Goal: Contribute content

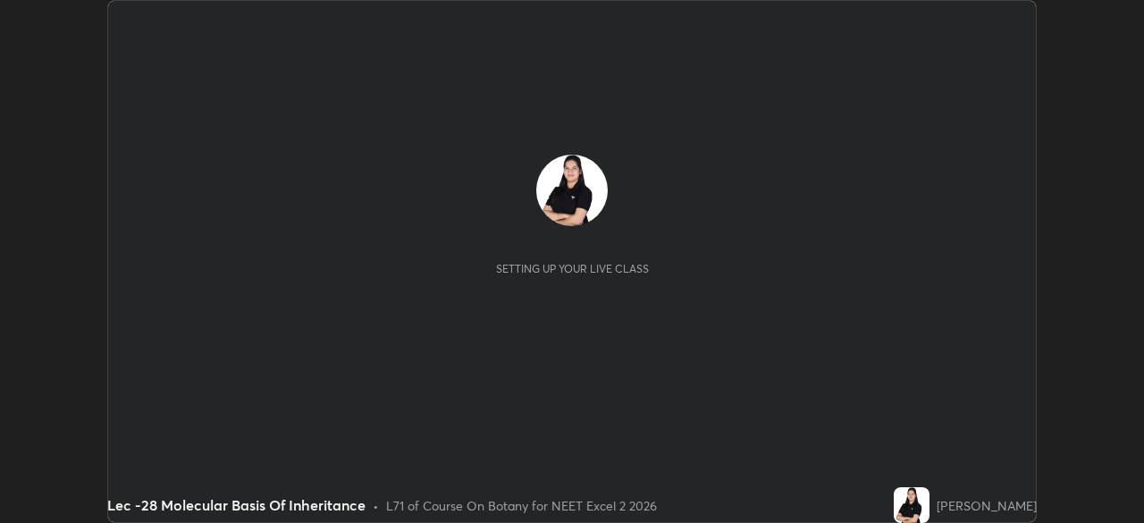
scroll to position [523, 1143]
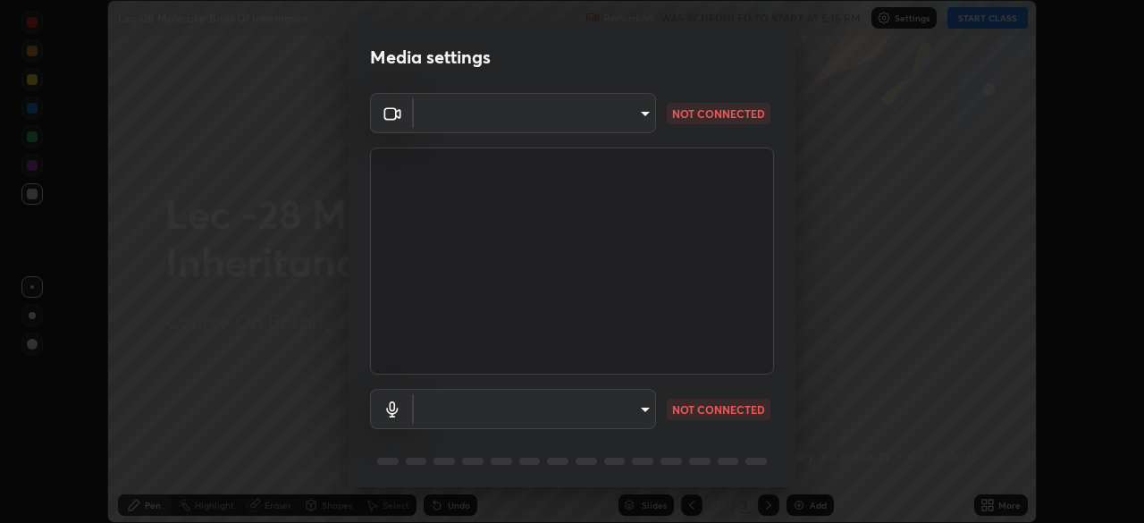
type input "22c12eaf4a9b62ef1b80430450e5bb2410366909e295eaf148adab8dc00402be"
type input "5ff5c3f9951c6d2fa2fa31d2853485f124394b431f5caef7931bc81b1ae62b8c"
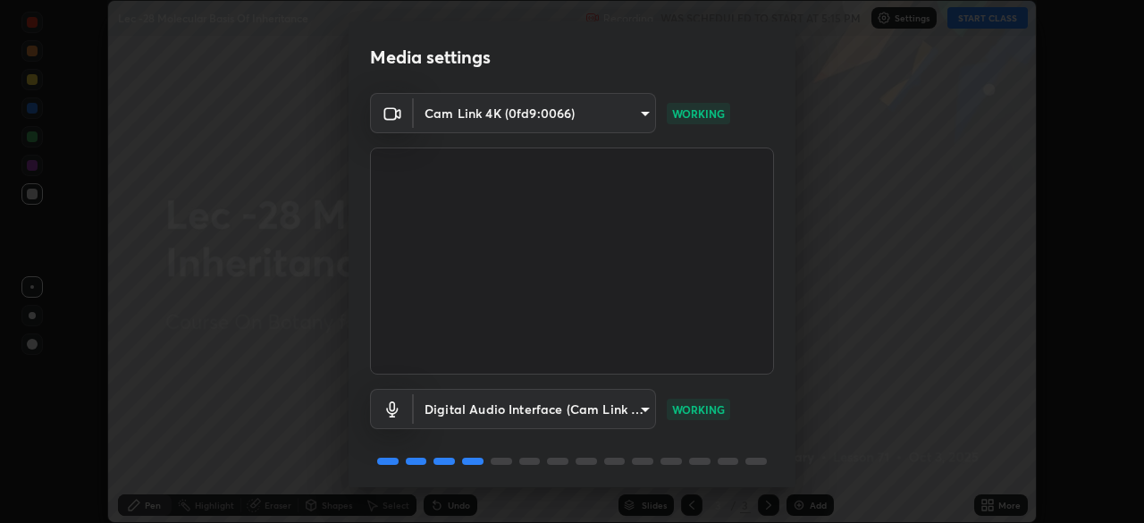
scroll to position [63, 0]
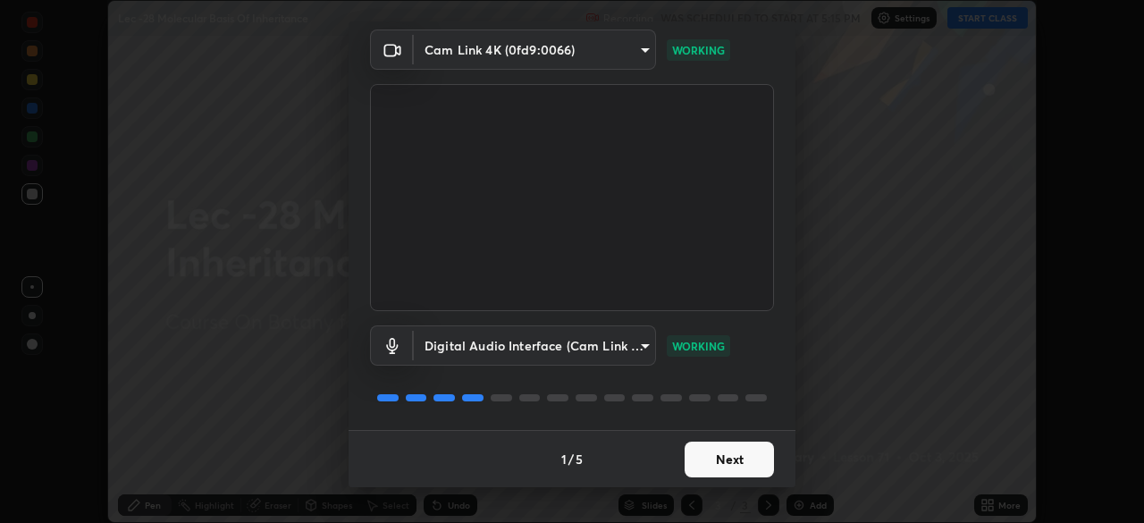
click at [720, 458] on button "Next" at bounding box center [728, 459] width 89 height 36
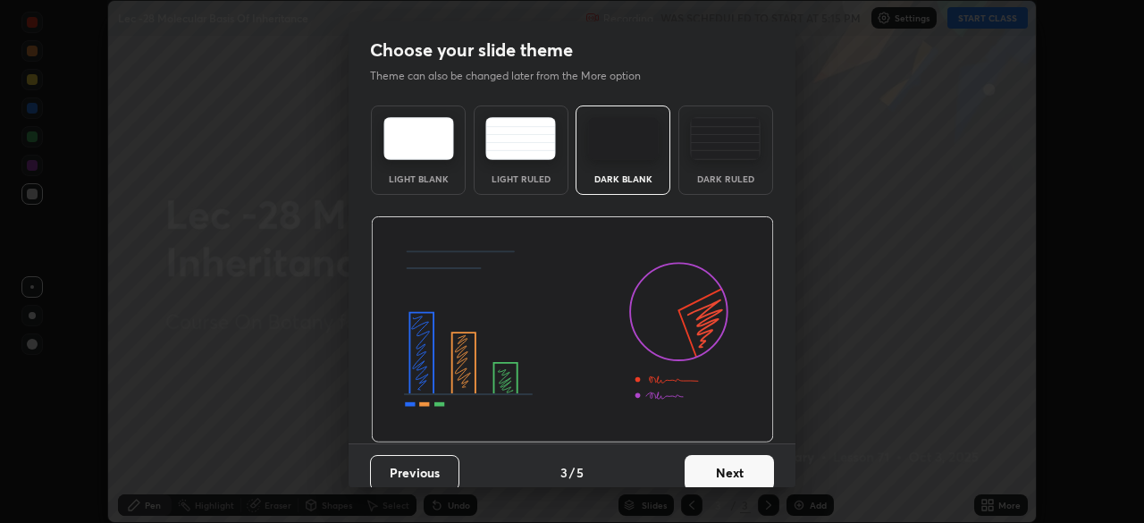
click at [722, 461] on button "Next" at bounding box center [728, 473] width 89 height 36
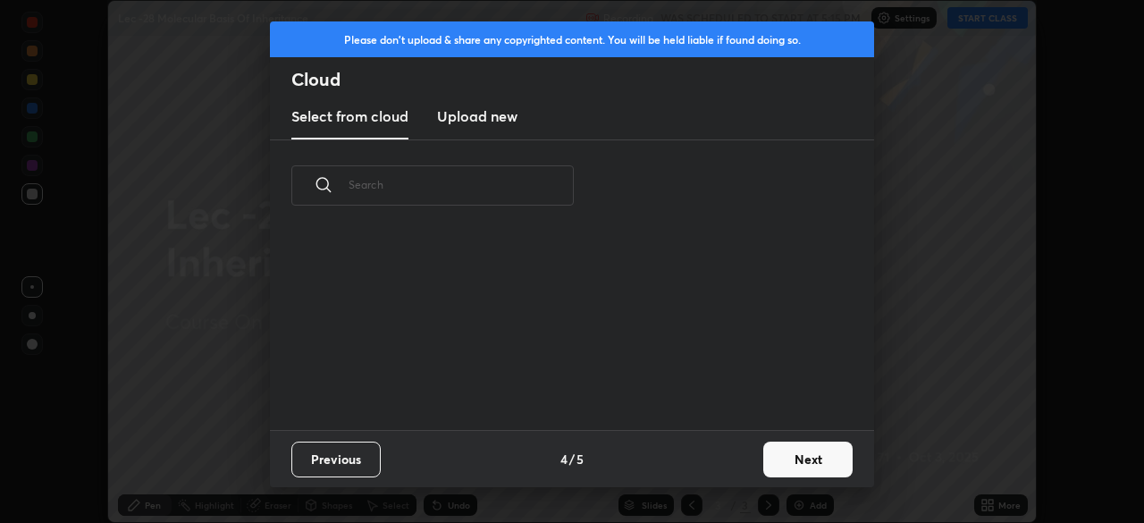
click at [724, 465] on div "Previous 4 / 5 Next" at bounding box center [572, 458] width 604 height 57
click at [777, 457] on button "Next" at bounding box center [807, 459] width 89 height 36
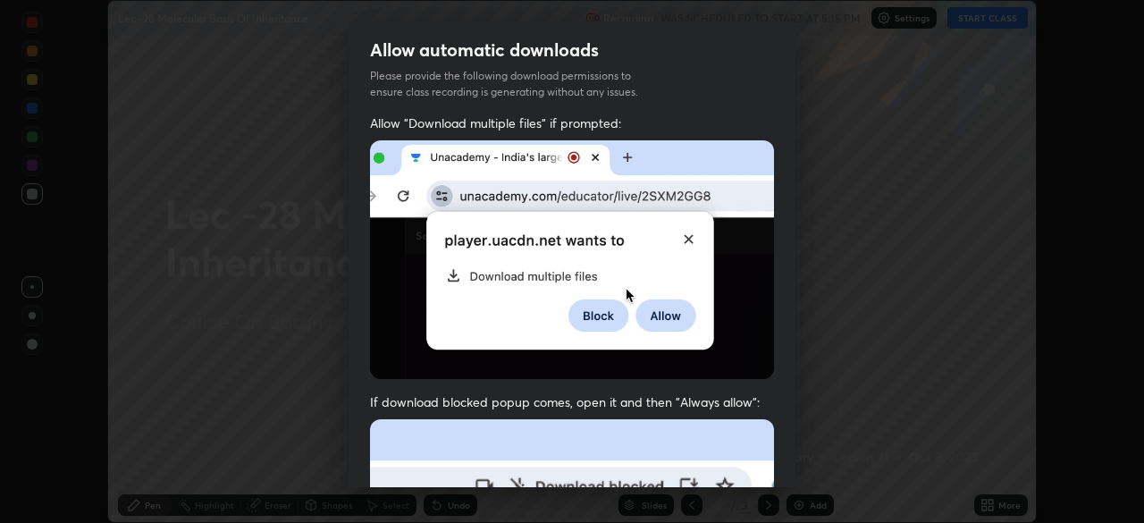
click at [783, 450] on div "Allow "Download multiple files" if prompted: If download blocked popup comes, o…" at bounding box center [571, 490] width 447 height 752
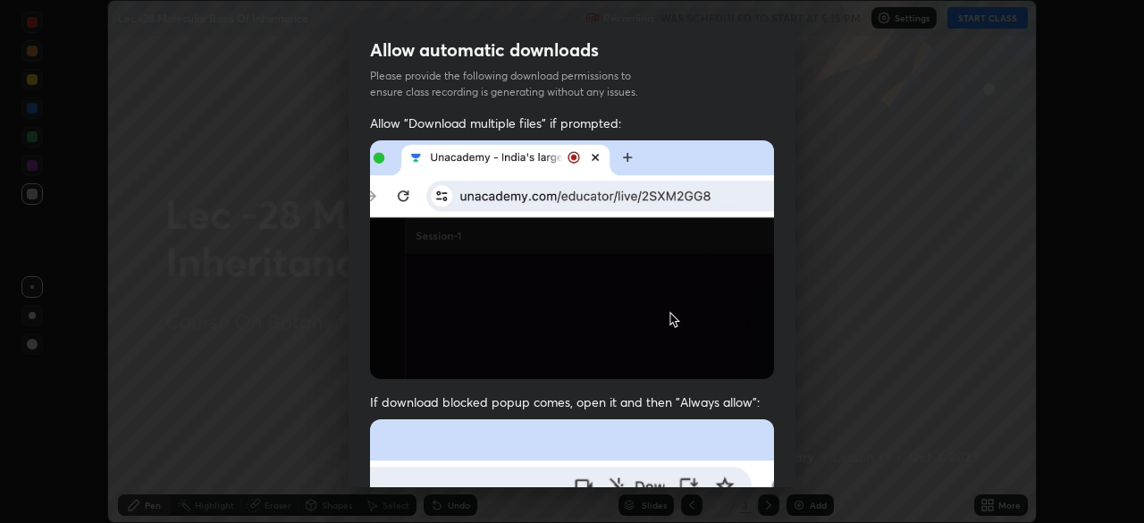
click at [785, 456] on div "Allow "Download multiple files" if prompted: If download blocked popup comes, o…" at bounding box center [571, 490] width 447 height 752
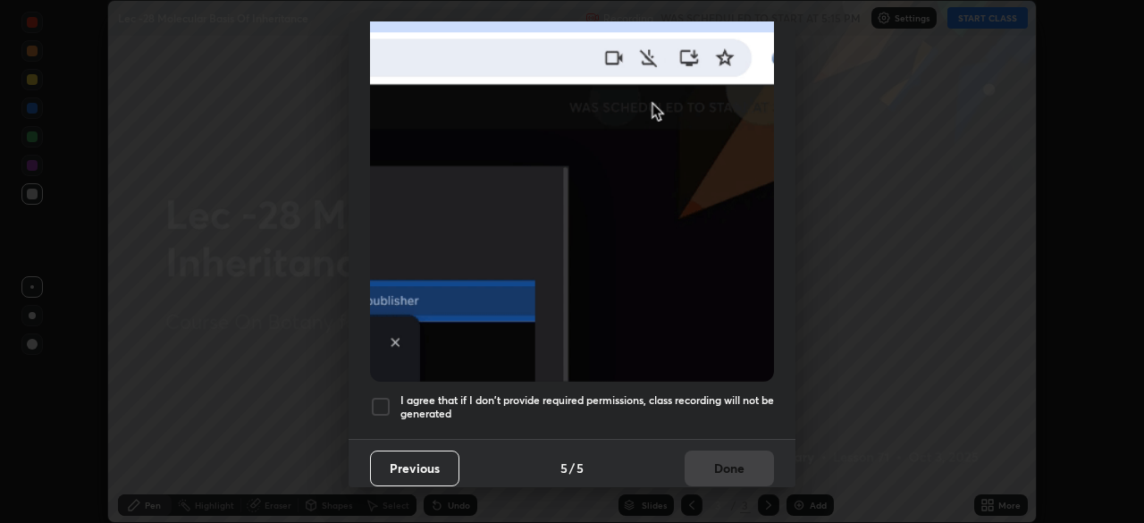
scroll to position [428, 0]
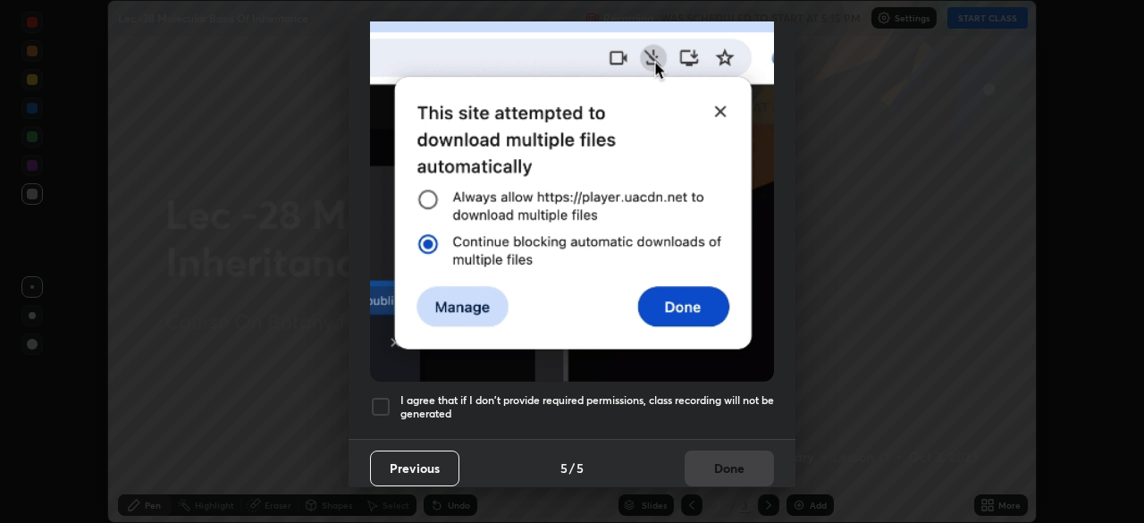
click at [381, 396] on div at bounding box center [380, 406] width 21 height 21
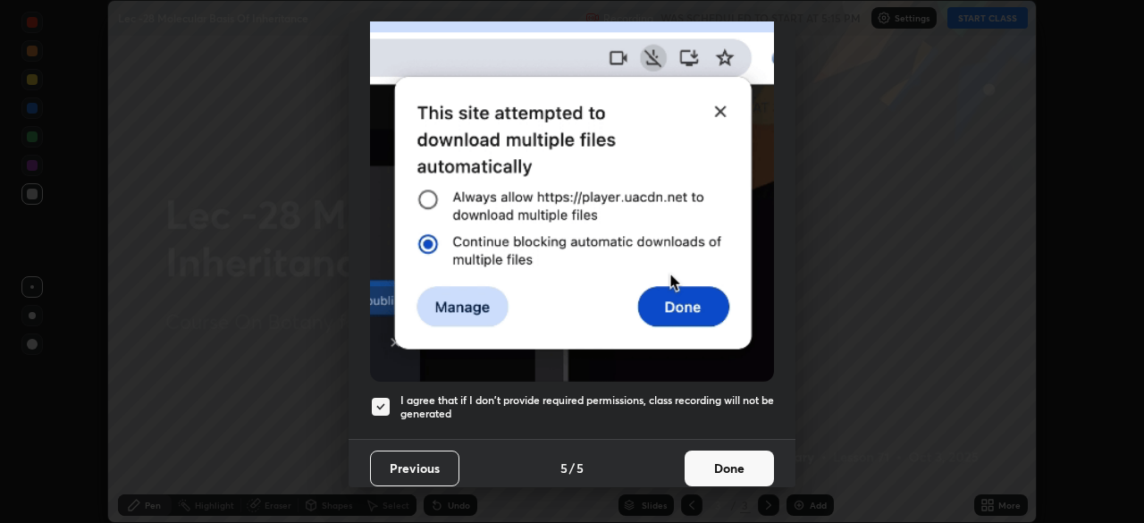
click at [730, 451] on button "Done" at bounding box center [728, 468] width 89 height 36
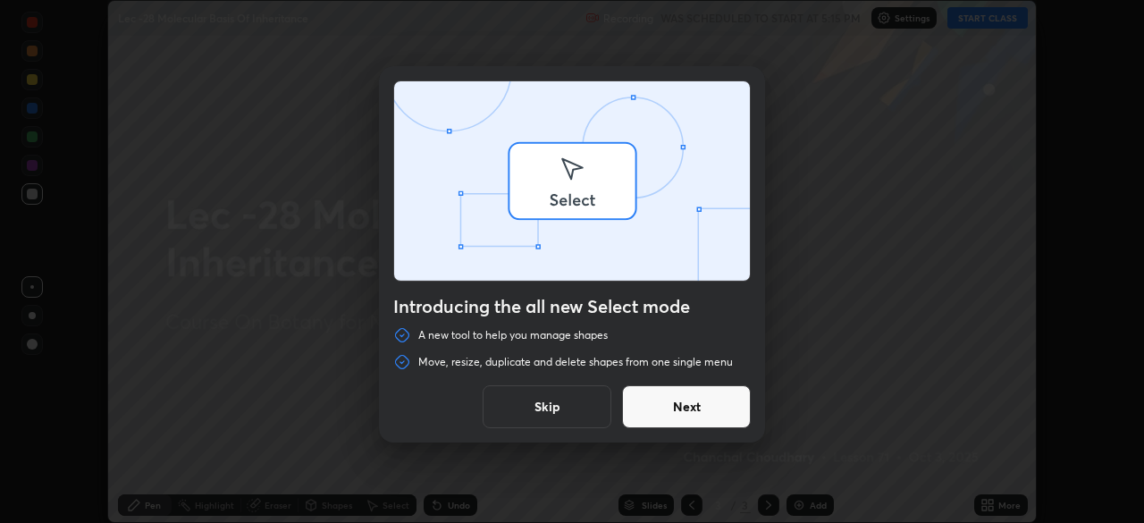
click at [978, 18] on div "Introducing the all new Select mode A new tool to help you manage shapes Move, …" at bounding box center [572, 261] width 1144 height 523
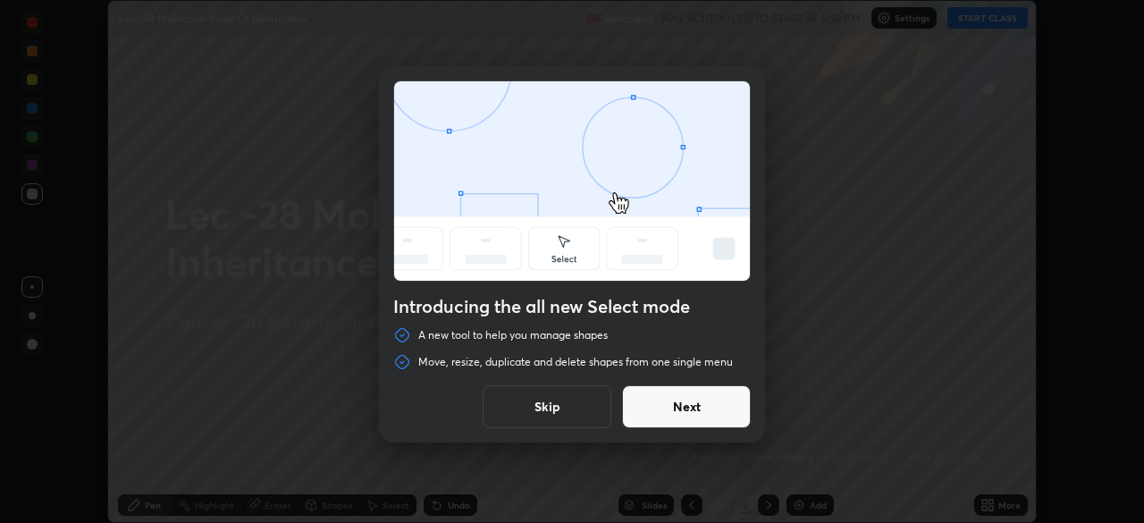
click at [715, 409] on button "Next" at bounding box center [686, 406] width 129 height 43
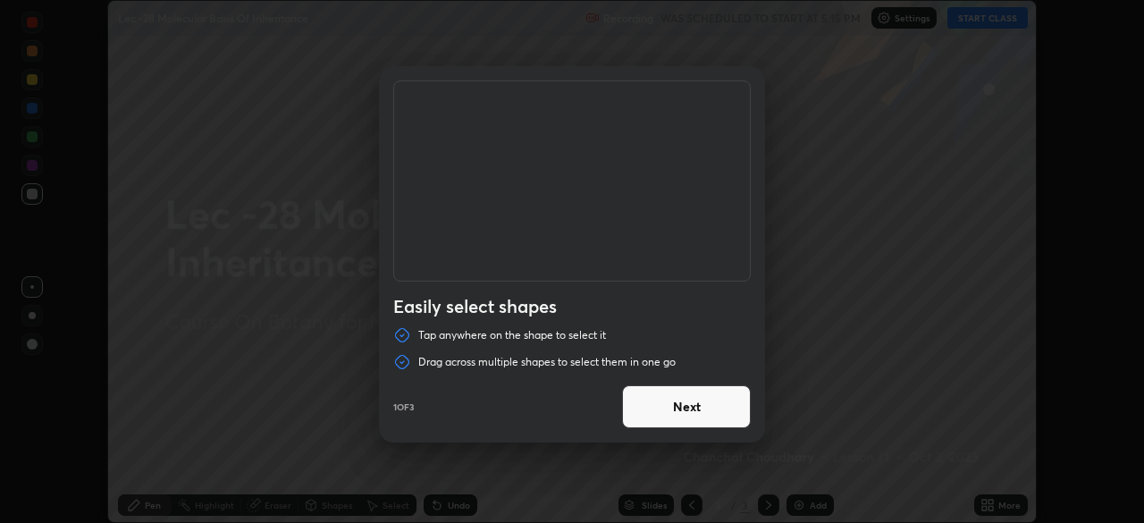
click at [706, 414] on button "Next" at bounding box center [686, 406] width 129 height 43
click at [707, 413] on button "Next" at bounding box center [686, 406] width 129 height 43
click at [716, 412] on button "Done" at bounding box center [686, 406] width 129 height 43
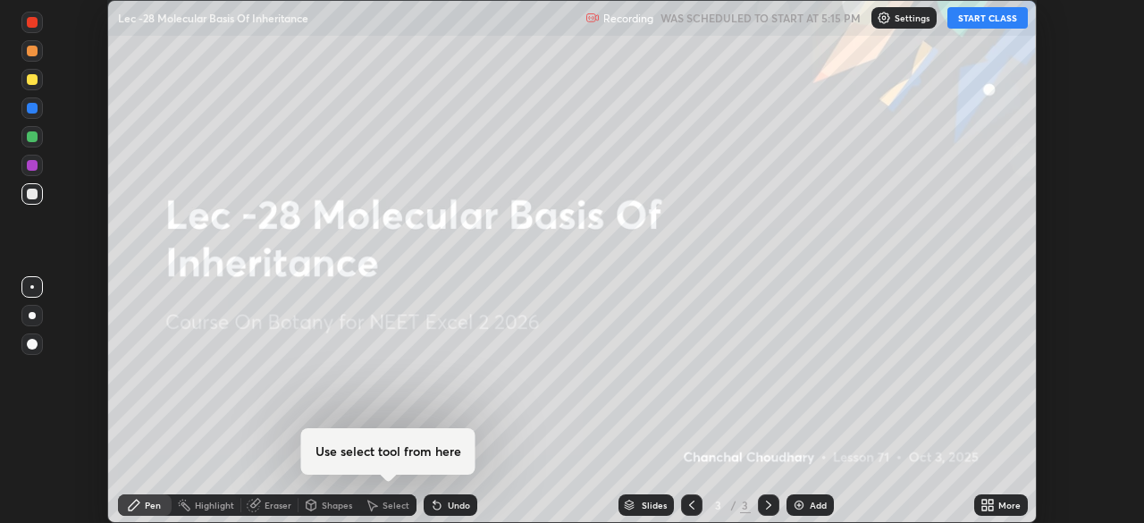
click at [987, 20] on button "START CLASS" at bounding box center [987, 17] width 80 height 21
click at [815, 504] on div "Add" at bounding box center [817, 504] width 17 height 9
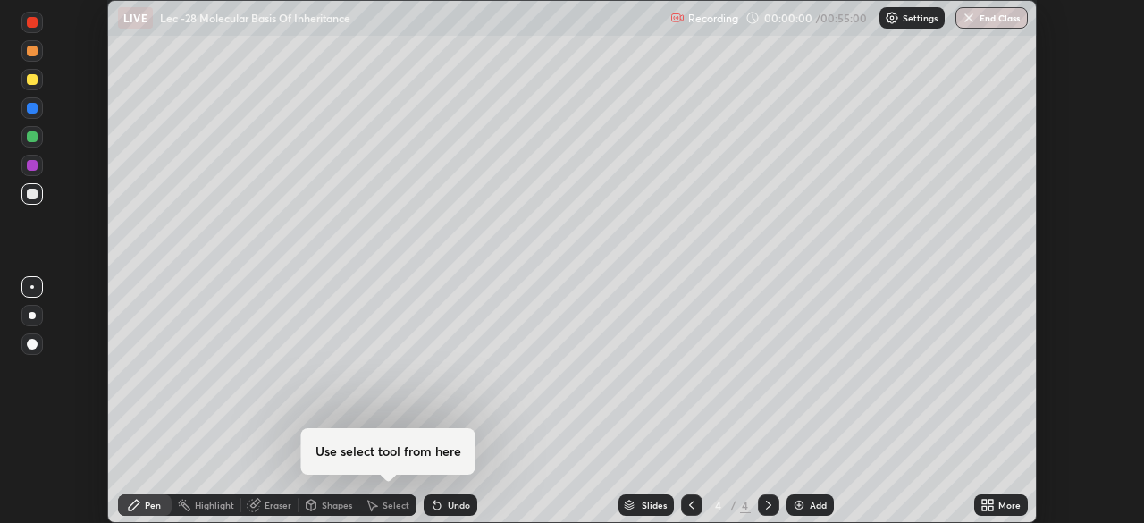
click at [993, 493] on div "More" at bounding box center [1001, 505] width 54 height 36
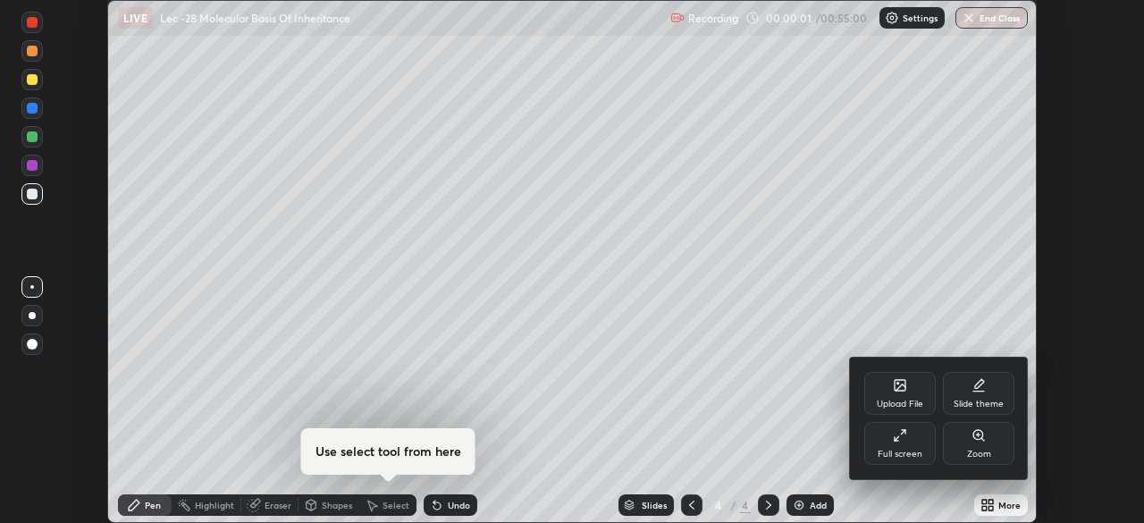
click at [890, 390] on div "Upload File" at bounding box center [899, 393] width 71 height 43
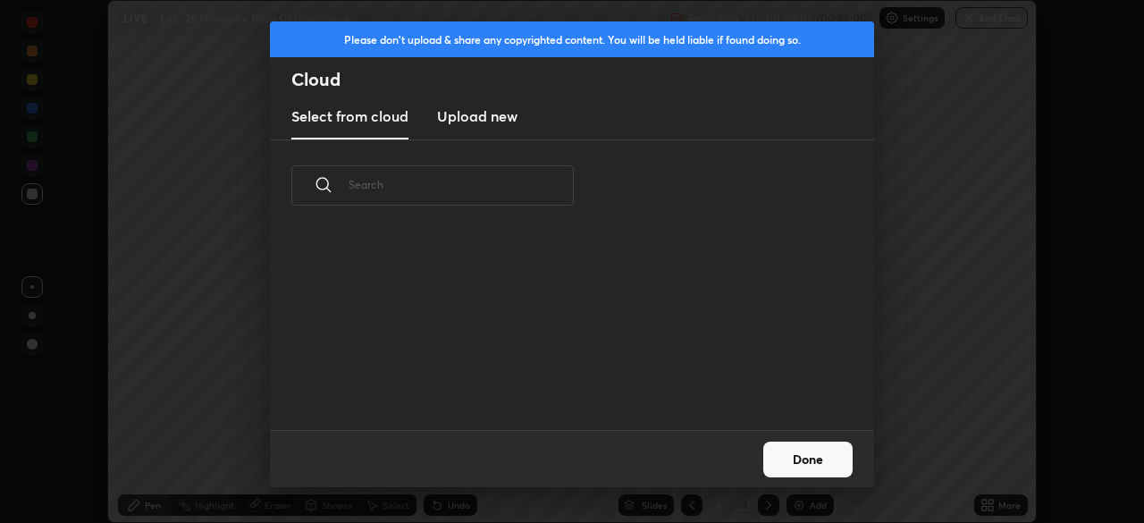
scroll to position [198, 574]
click at [487, 120] on h3 "Upload new" at bounding box center [477, 115] width 80 height 21
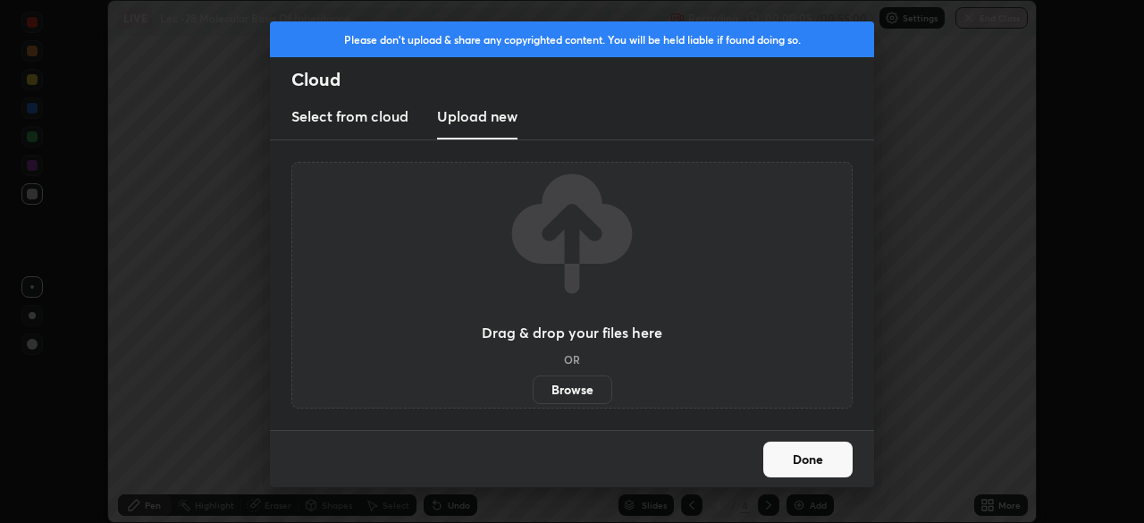
click at [572, 380] on label "Browse" at bounding box center [572, 389] width 80 height 29
click at [532, 380] on input "Browse" at bounding box center [532, 389] width 0 height 29
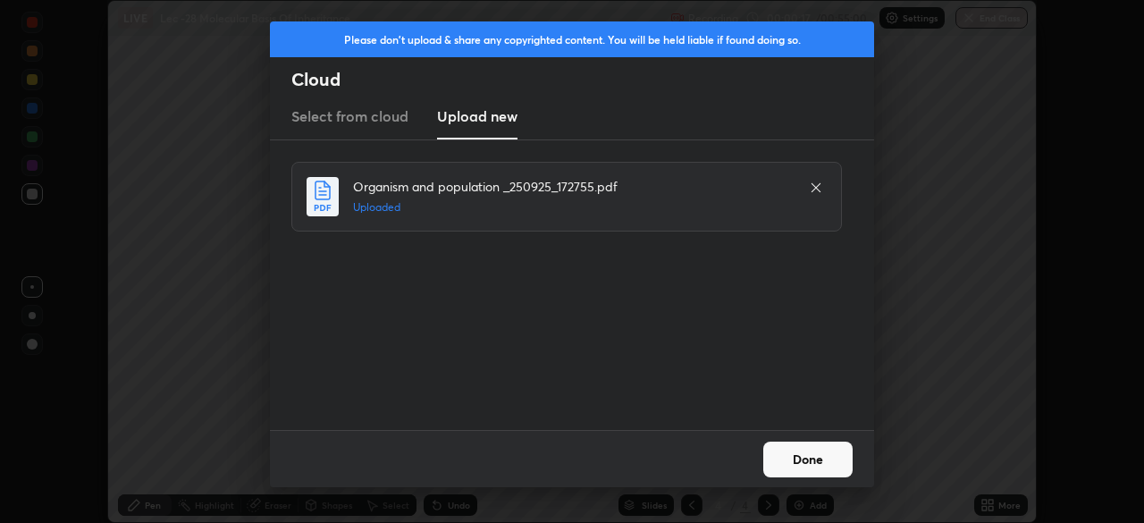
click at [800, 461] on button "Done" at bounding box center [807, 459] width 89 height 36
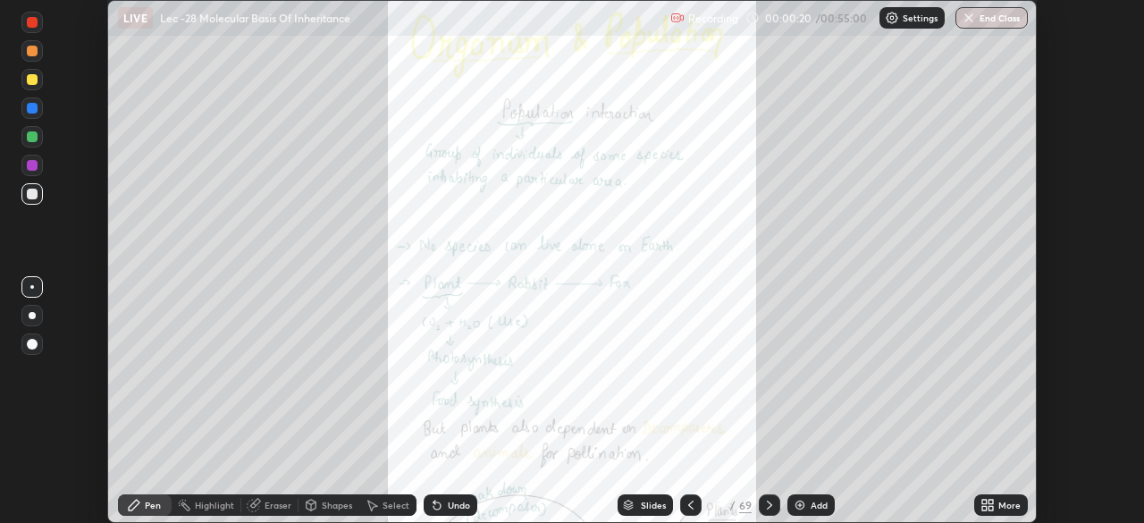
click at [649, 503] on div "Slides" at bounding box center [653, 504] width 25 height 9
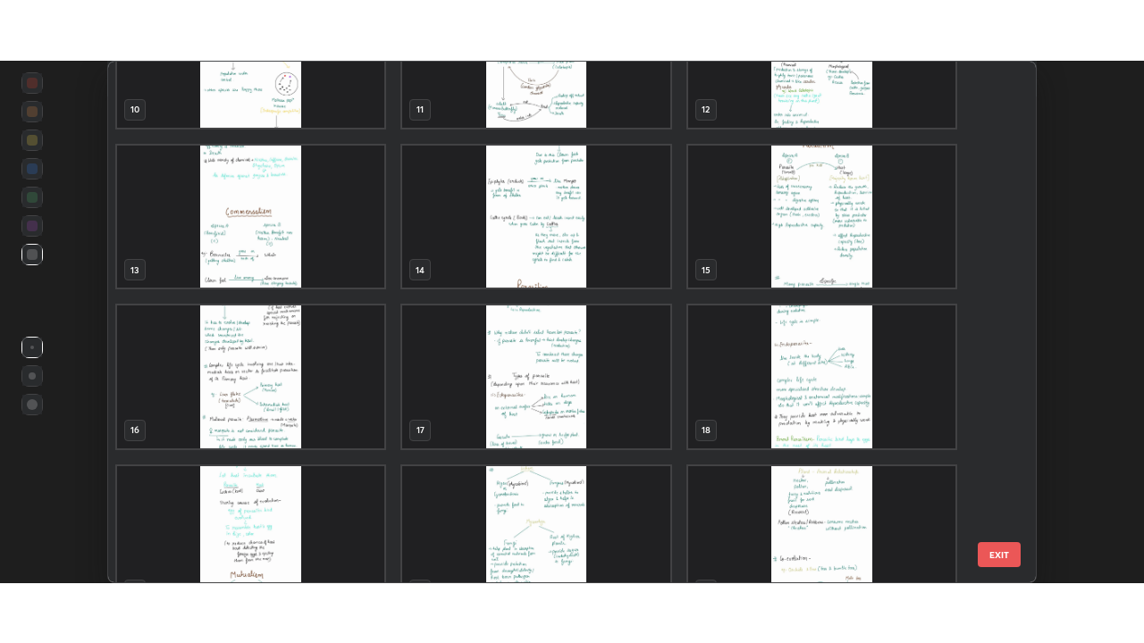
scroll to position [568, 0]
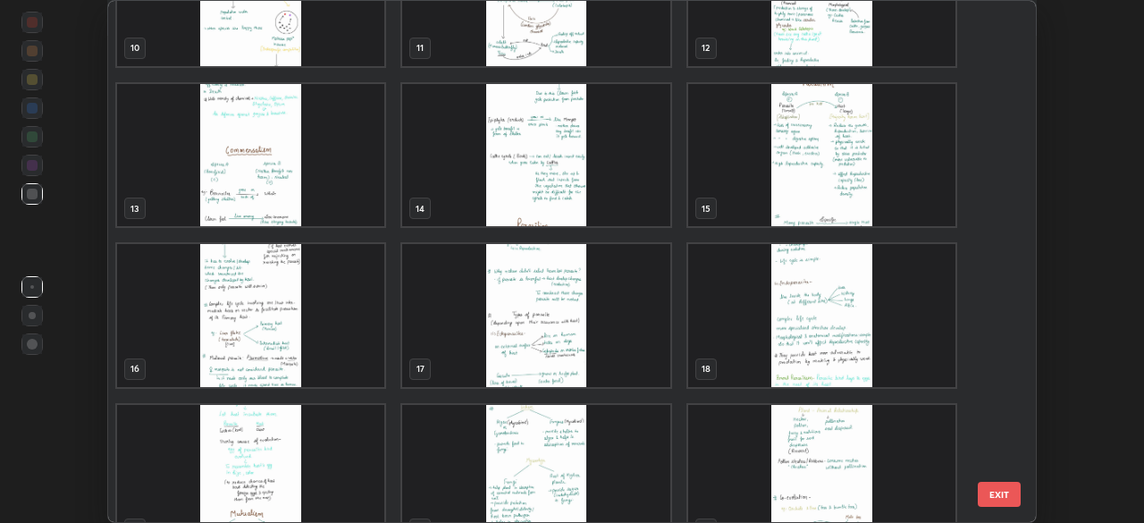
click at [273, 195] on img "grid" at bounding box center [250, 155] width 267 height 143
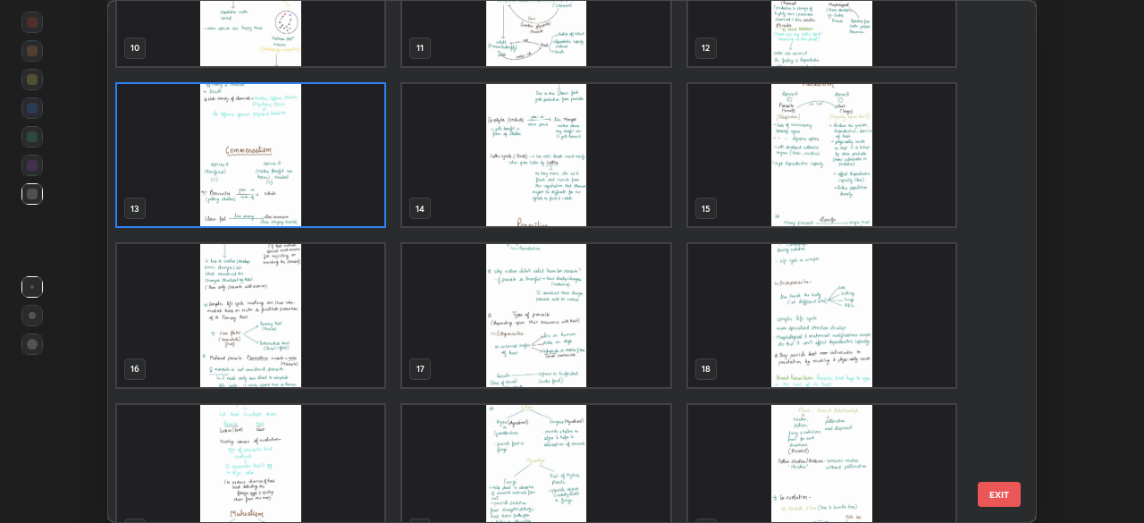
click at [278, 201] on img "grid" at bounding box center [250, 155] width 267 height 143
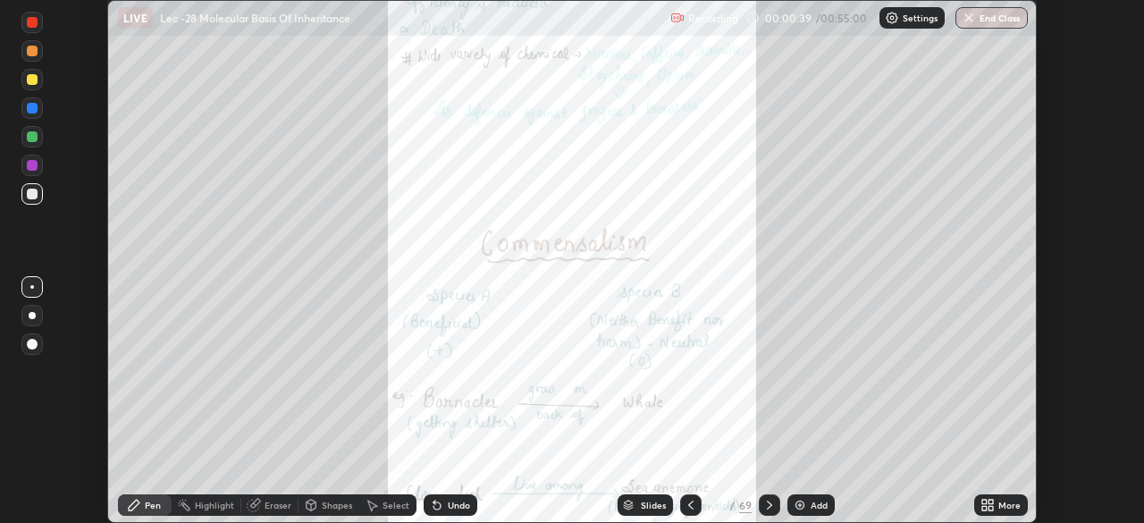
click at [994, 507] on div "More" at bounding box center [1001, 504] width 54 height 21
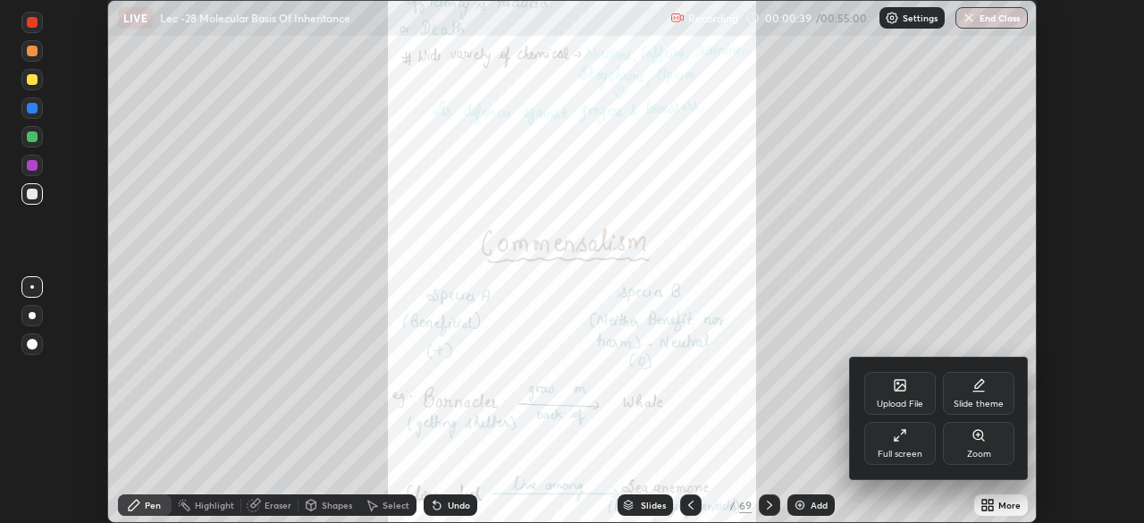
click at [902, 447] on div "Full screen" at bounding box center [899, 443] width 71 height 43
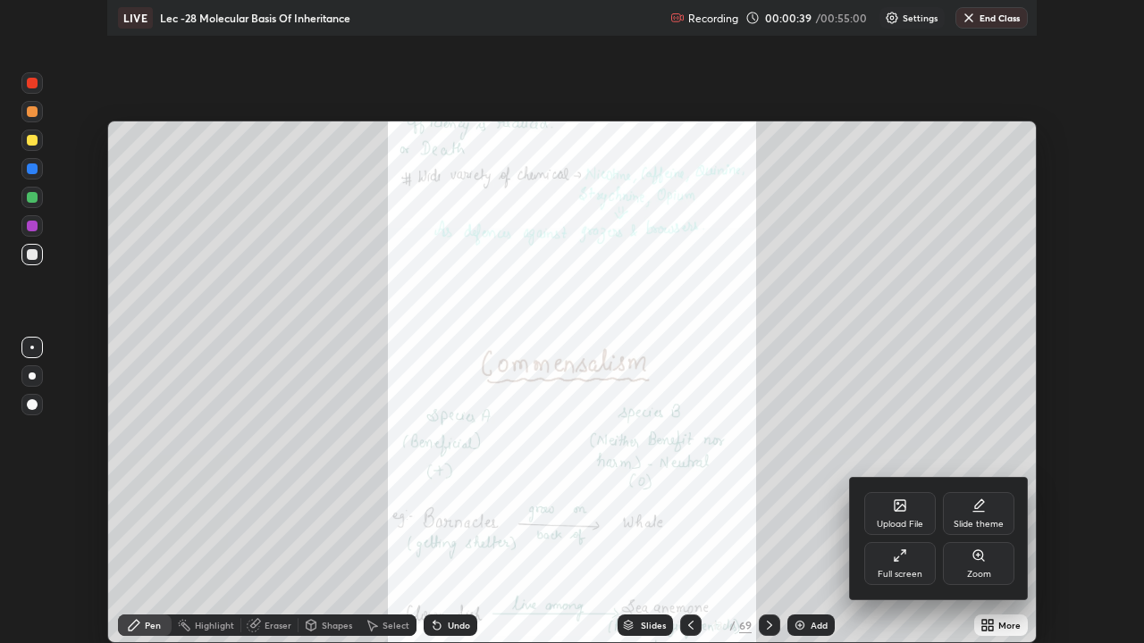
scroll to position [643, 1144]
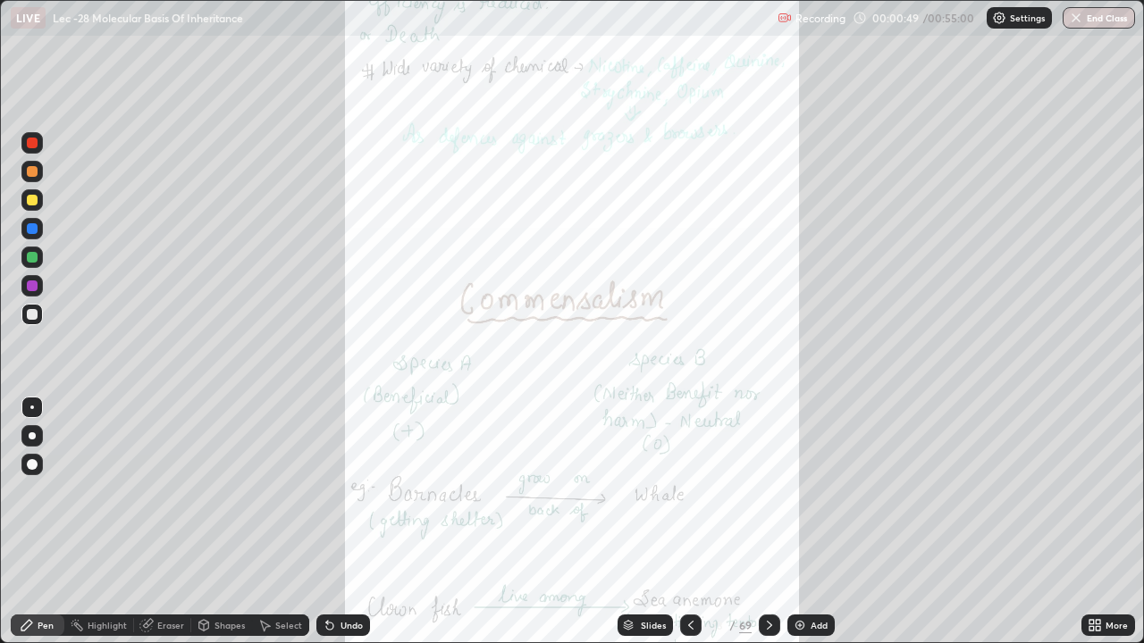
click at [33, 199] on div at bounding box center [32, 200] width 11 height 11
click at [354, 522] on div "Undo" at bounding box center [351, 625] width 22 height 9
click at [111, 522] on div "Highlight" at bounding box center [107, 625] width 39 height 9
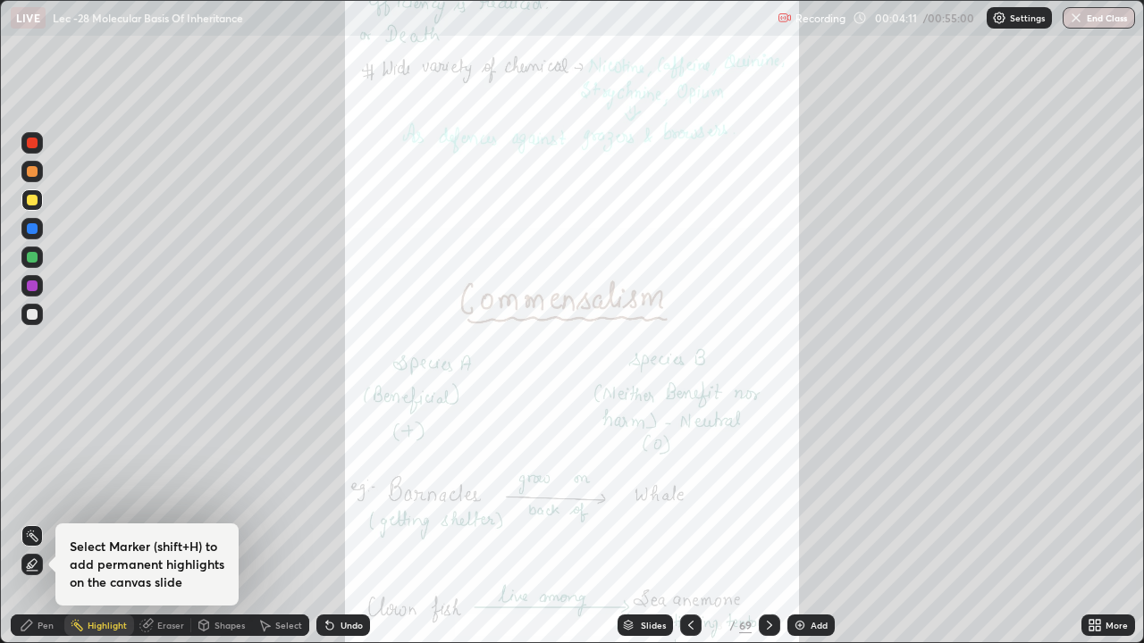
click at [692, 522] on icon at bounding box center [690, 625] width 14 height 14
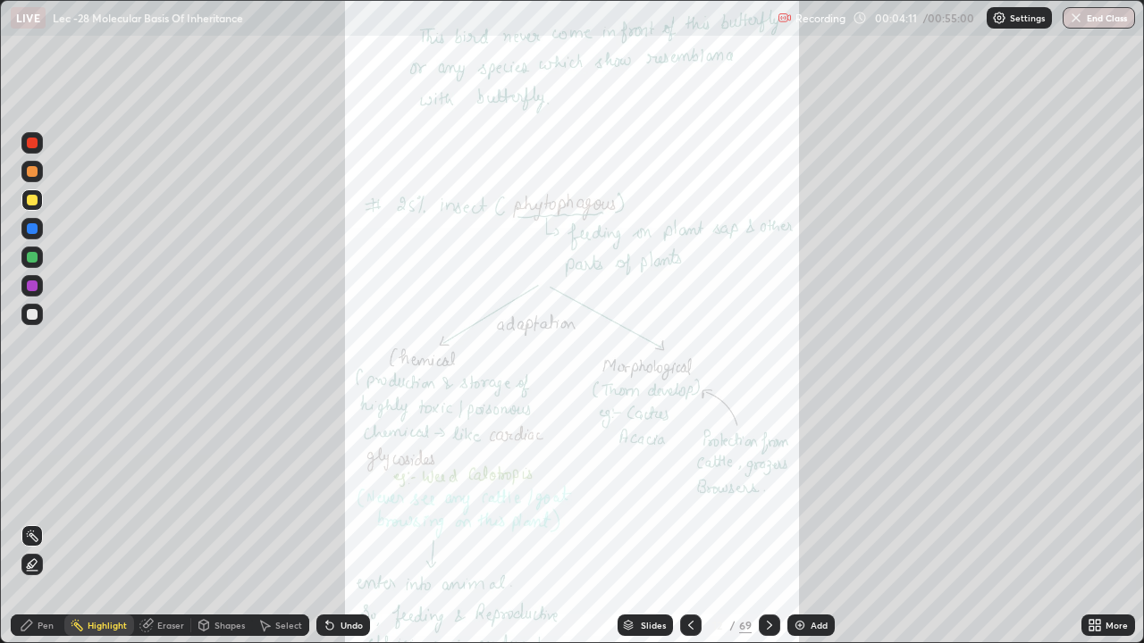
click at [767, 522] on icon at bounding box center [769, 625] width 14 height 14
click at [1099, 522] on icon at bounding box center [1094, 625] width 14 height 14
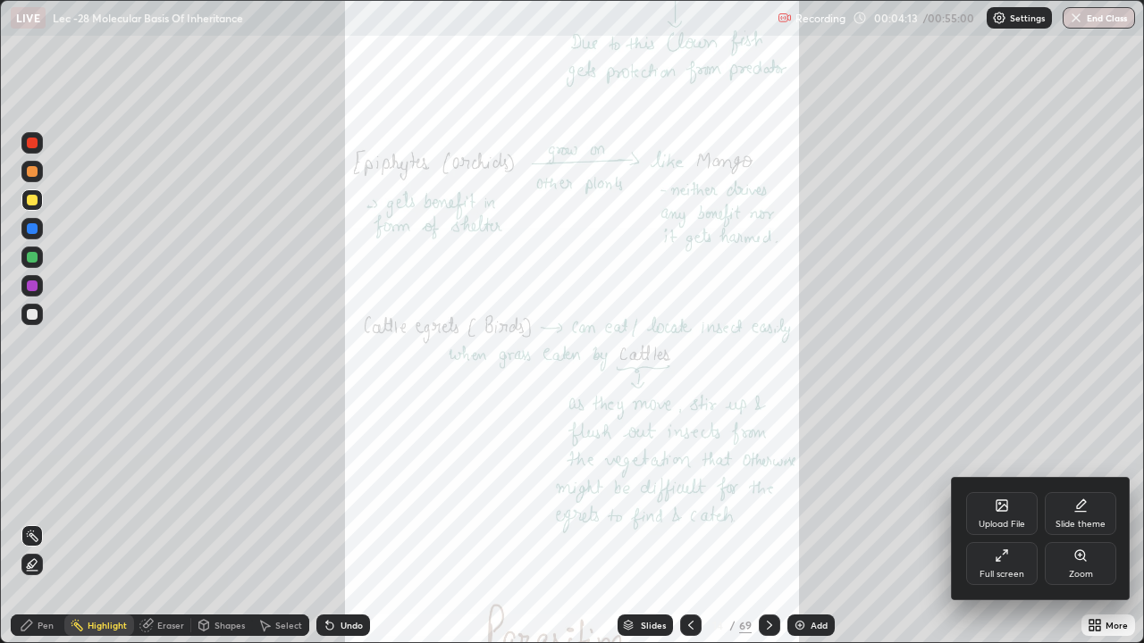
click at [1093, 522] on div "Zoom" at bounding box center [1079, 563] width 71 height 43
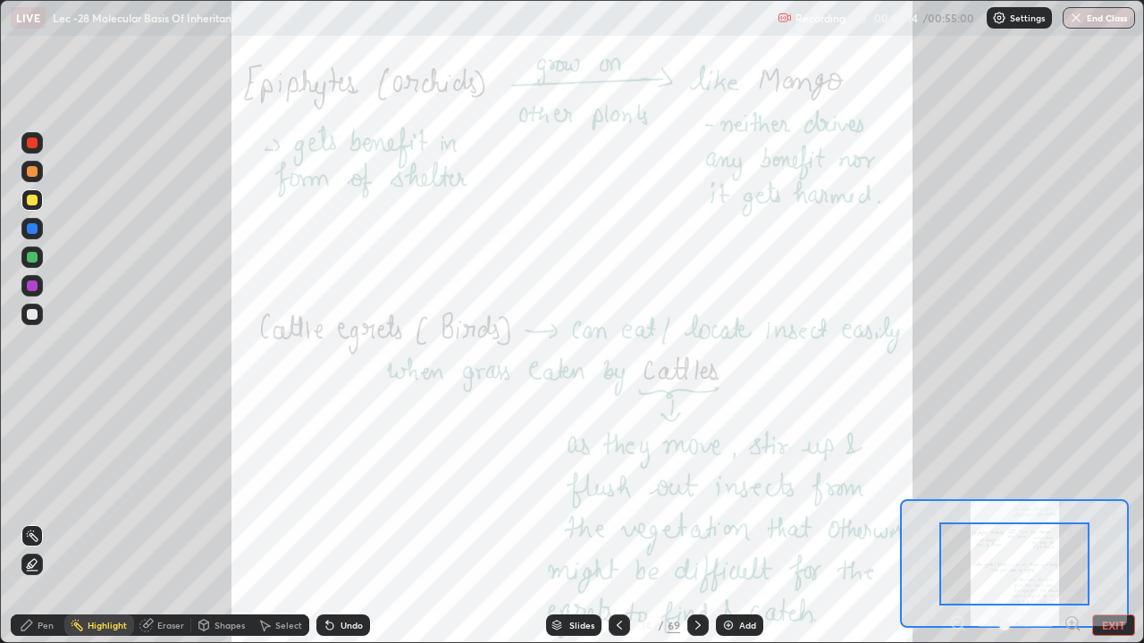
click at [1059, 522] on div at bounding box center [1014, 564] width 150 height 83
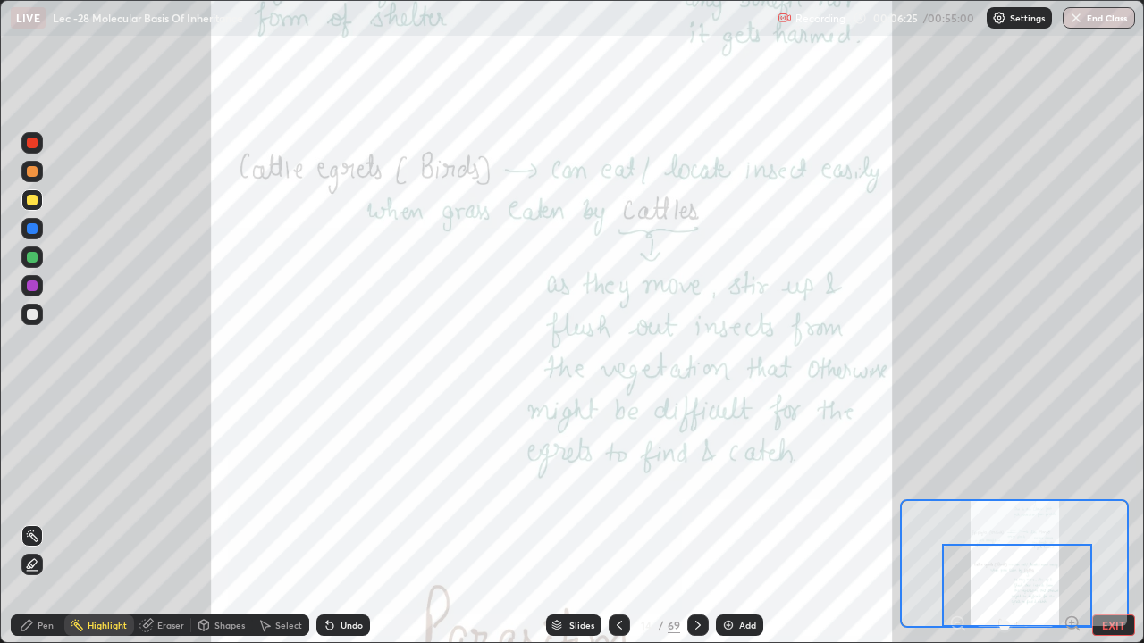
click at [695, 522] on icon at bounding box center [698, 625] width 14 height 14
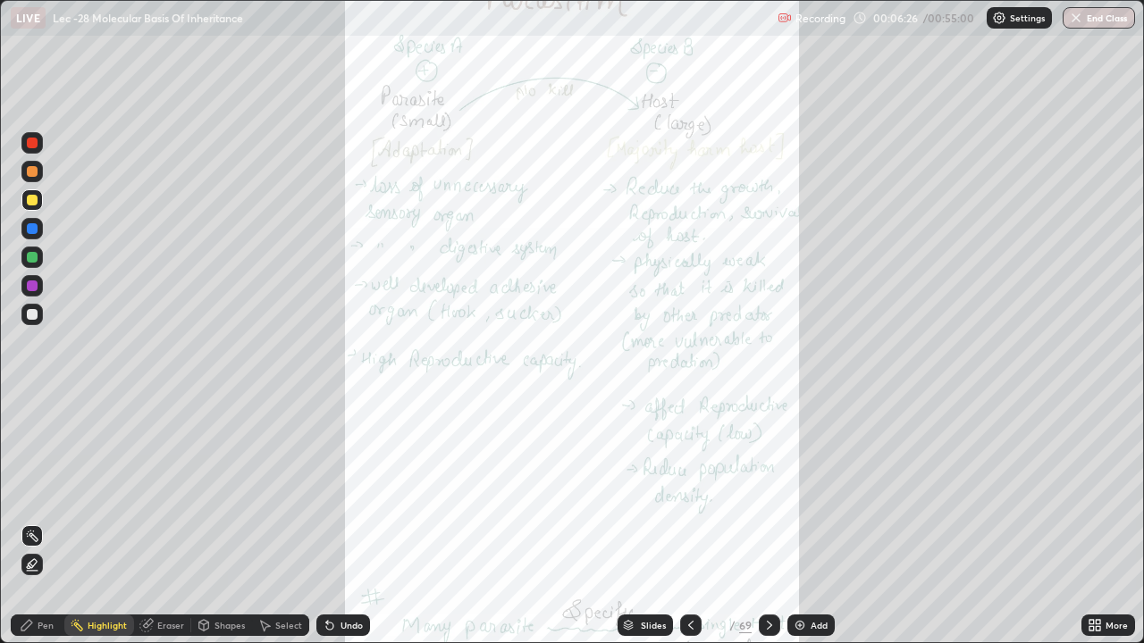
click at [1123, 522] on div "More" at bounding box center [1116, 625] width 22 height 9
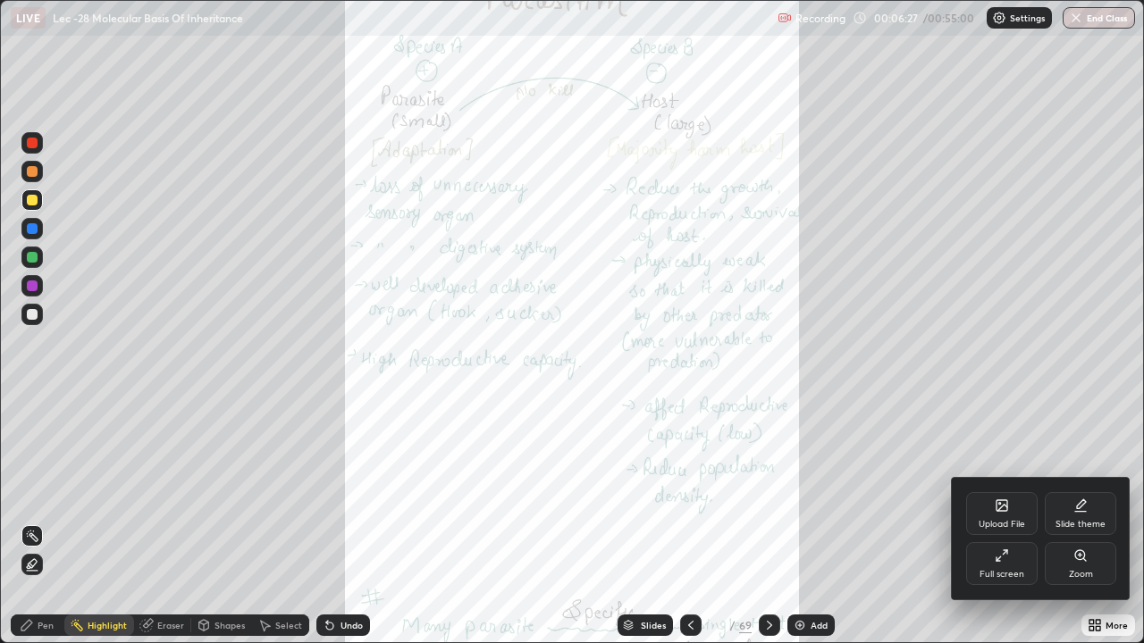
click at [1097, 522] on div "Zoom" at bounding box center [1079, 563] width 71 height 43
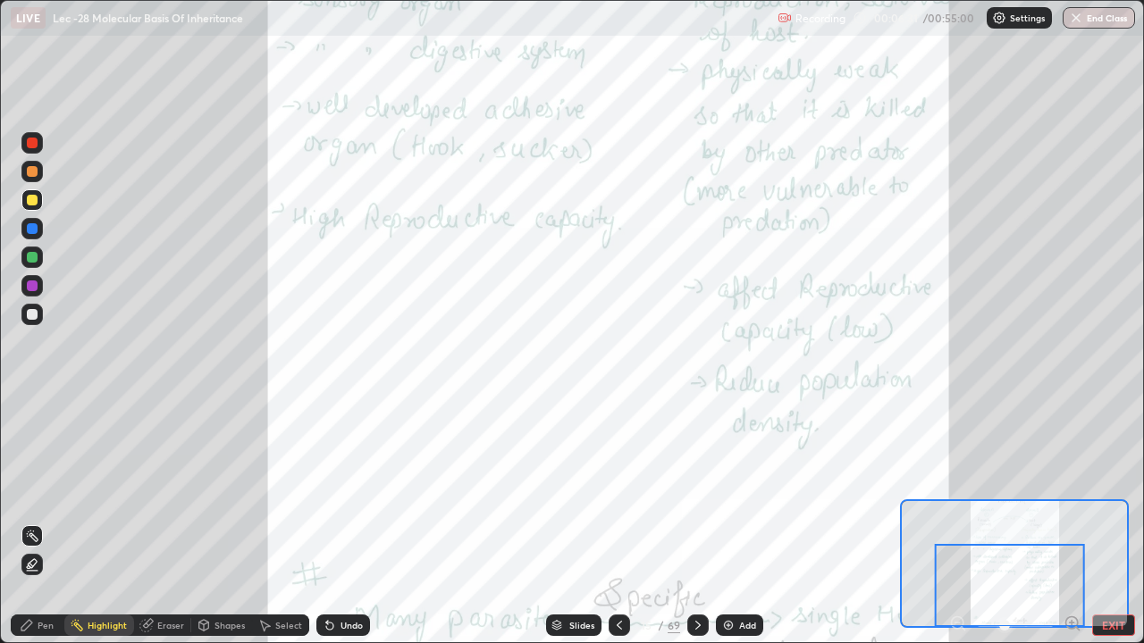
click at [586, 522] on div "Slides" at bounding box center [581, 625] width 25 height 9
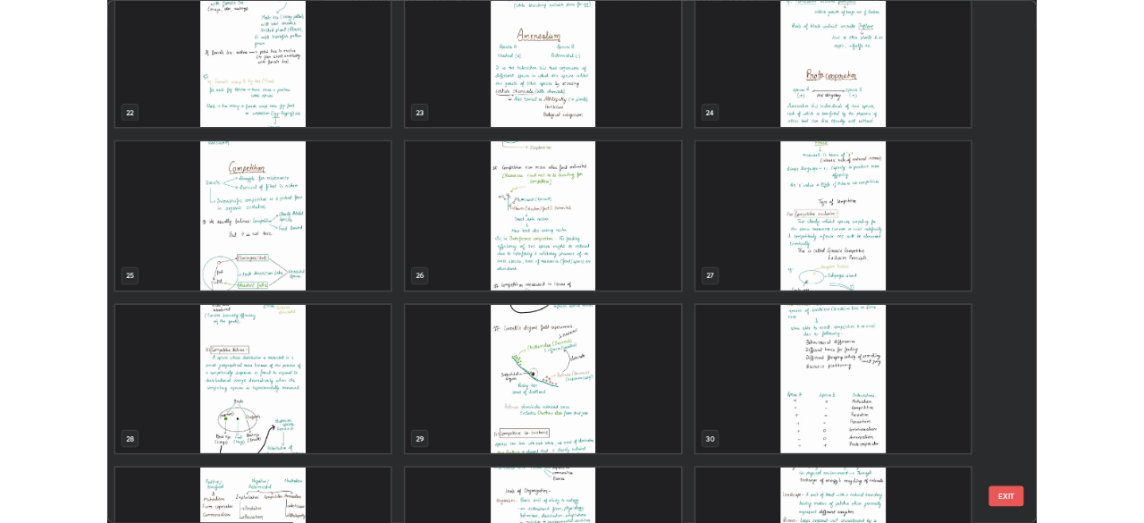
scroll to position [1445, 0]
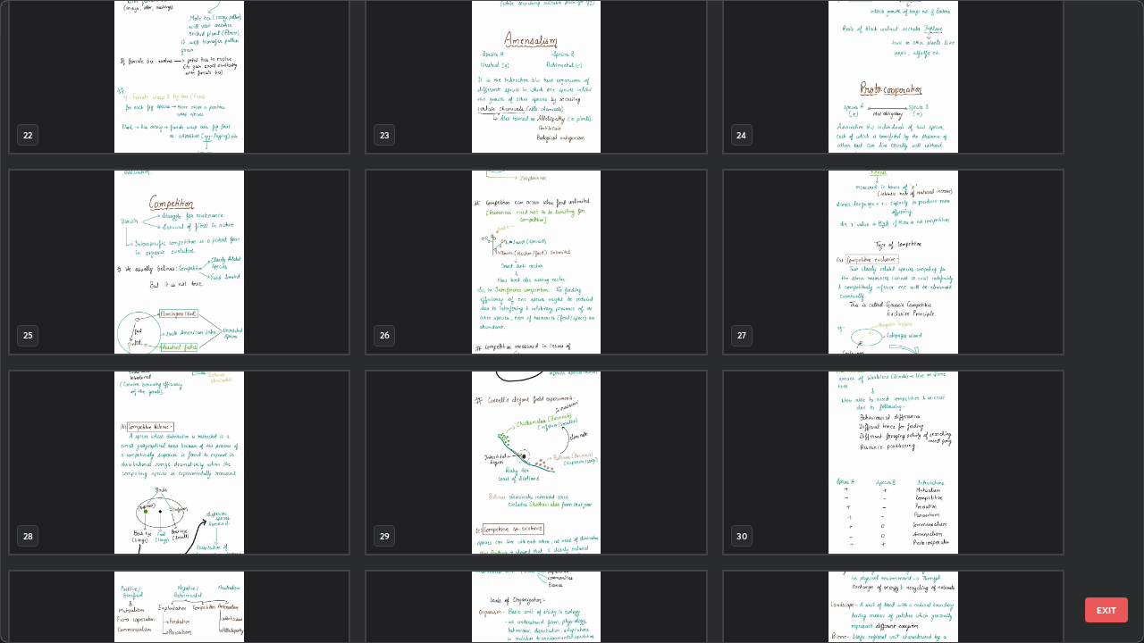
click at [289, 328] on img "grid" at bounding box center [179, 262] width 339 height 183
click at [295, 319] on img "grid" at bounding box center [179, 262] width 339 height 183
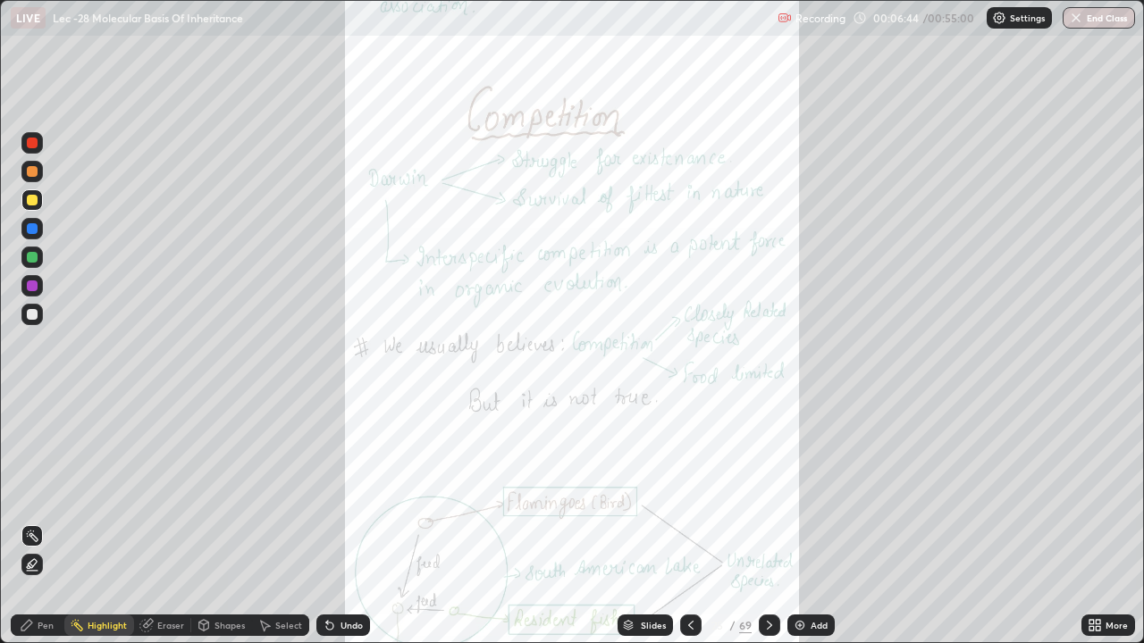
click at [1113, 522] on div "More" at bounding box center [1116, 625] width 22 height 9
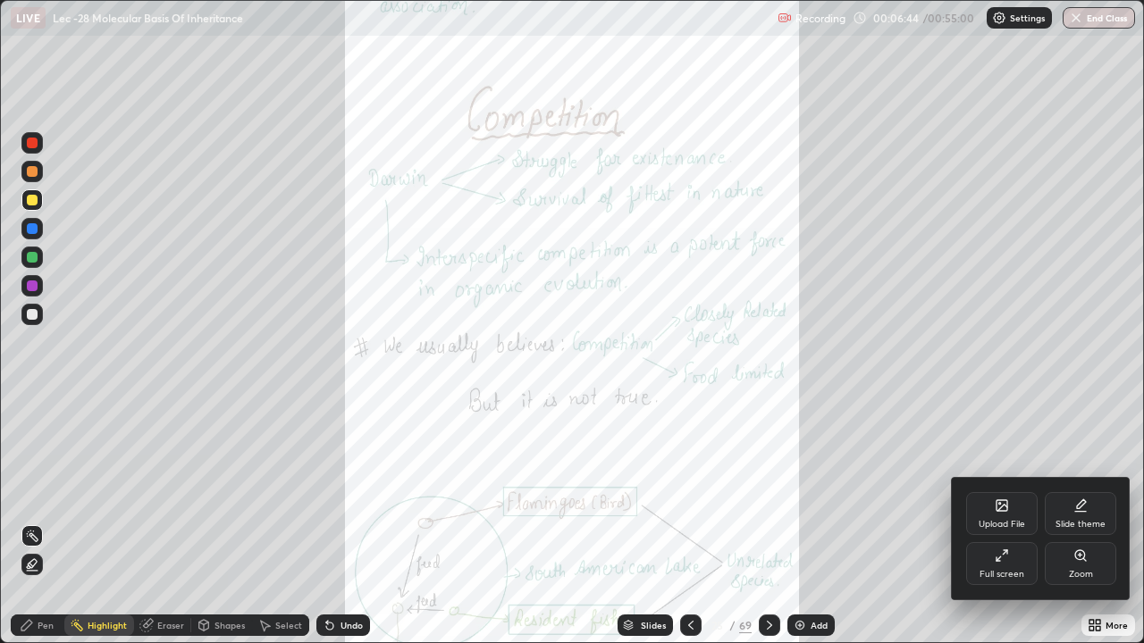
click at [1080, 522] on div "Zoom" at bounding box center [1079, 563] width 71 height 43
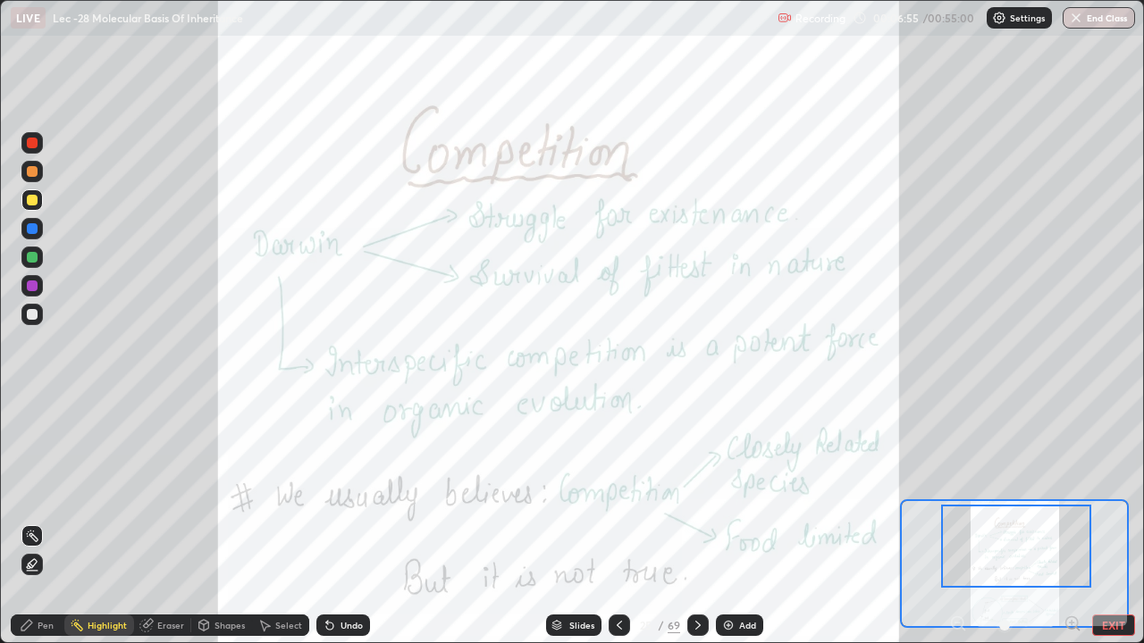
click at [1011, 522] on div at bounding box center [1016, 546] width 150 height 83
click at [1041, 522] on div at bounding box center [1016, 546] width 150 height 83
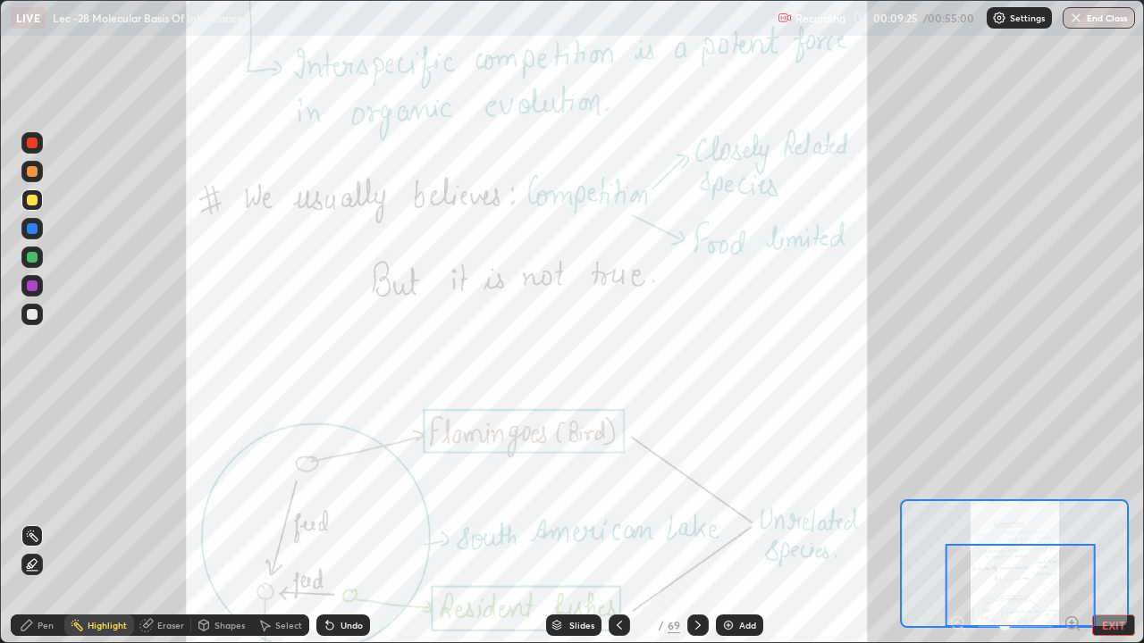
click at [700, 522] on icon at bounding box center [698, 625] width 14 height 14
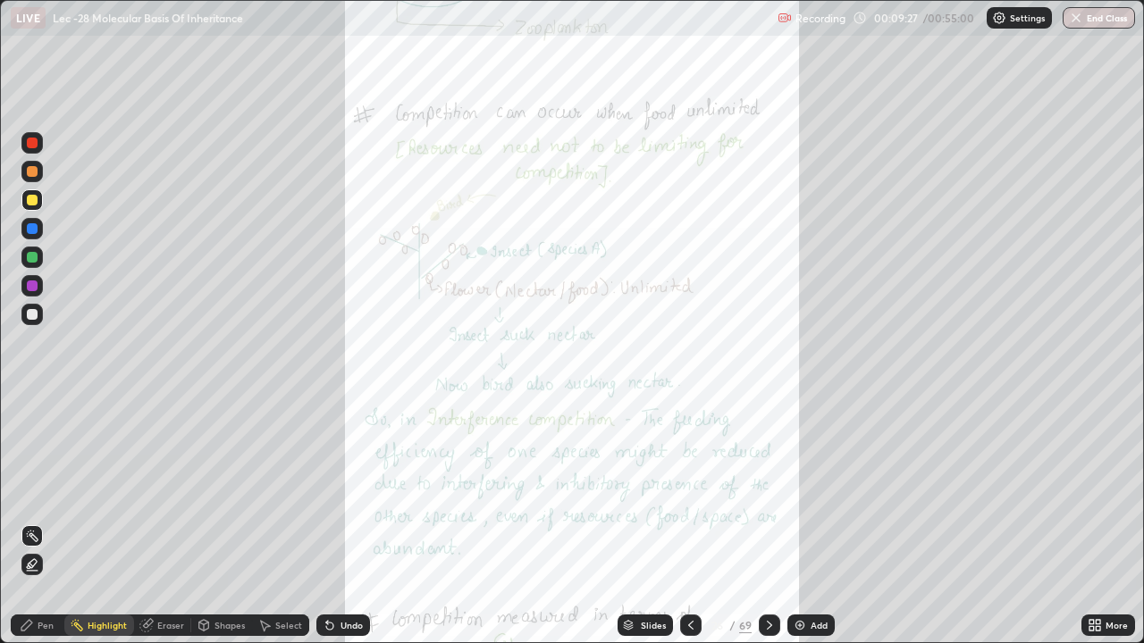
click at [687, 522] on icon at bounding box center [690, 625] width 14 height 14
click at [1114, 522] on div "More" at bounding box center [1116, 625] width 22 height 9
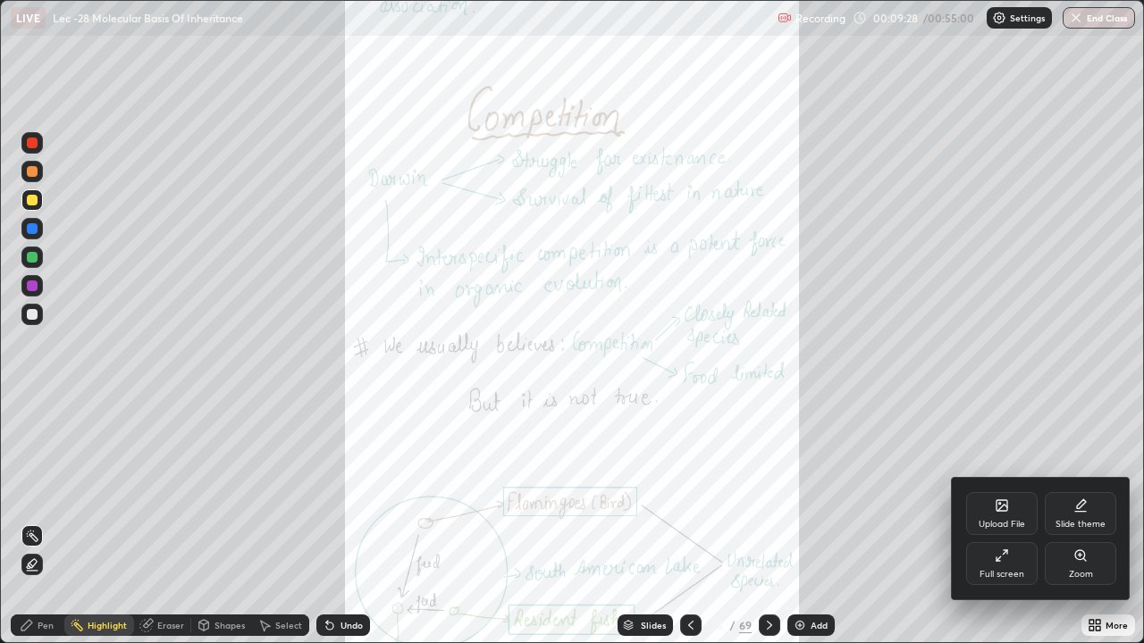
click at [1087, 522] on div "Zoom" at bounding box center [1079, 563] width 71 height 43
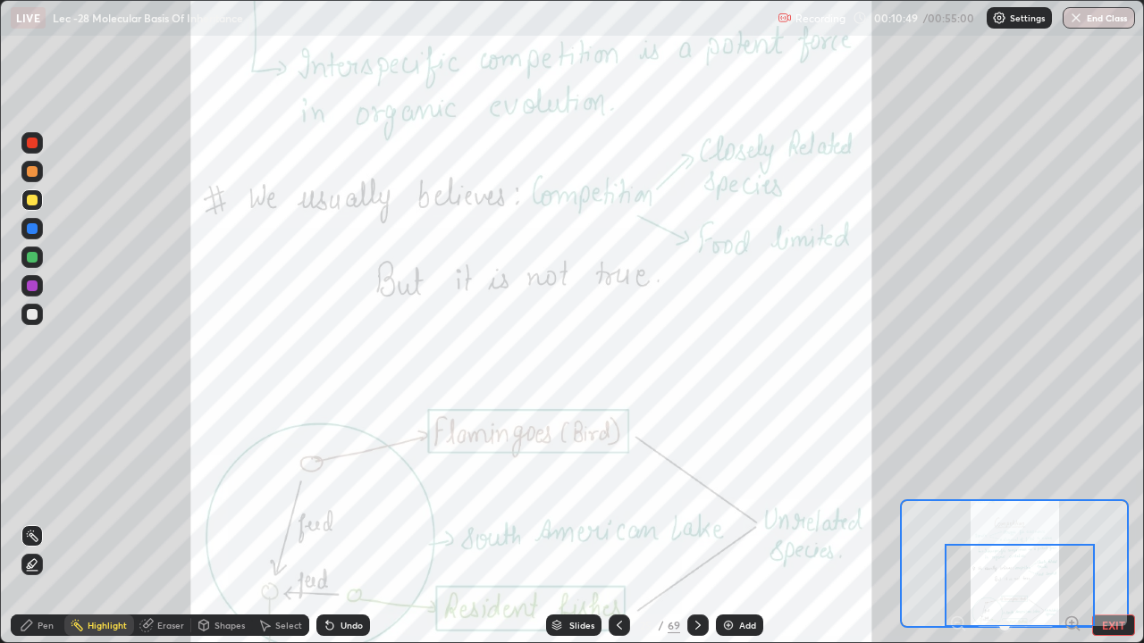
click at [695, 522] on icon at bounding box center [697, 625] width 5 height 9
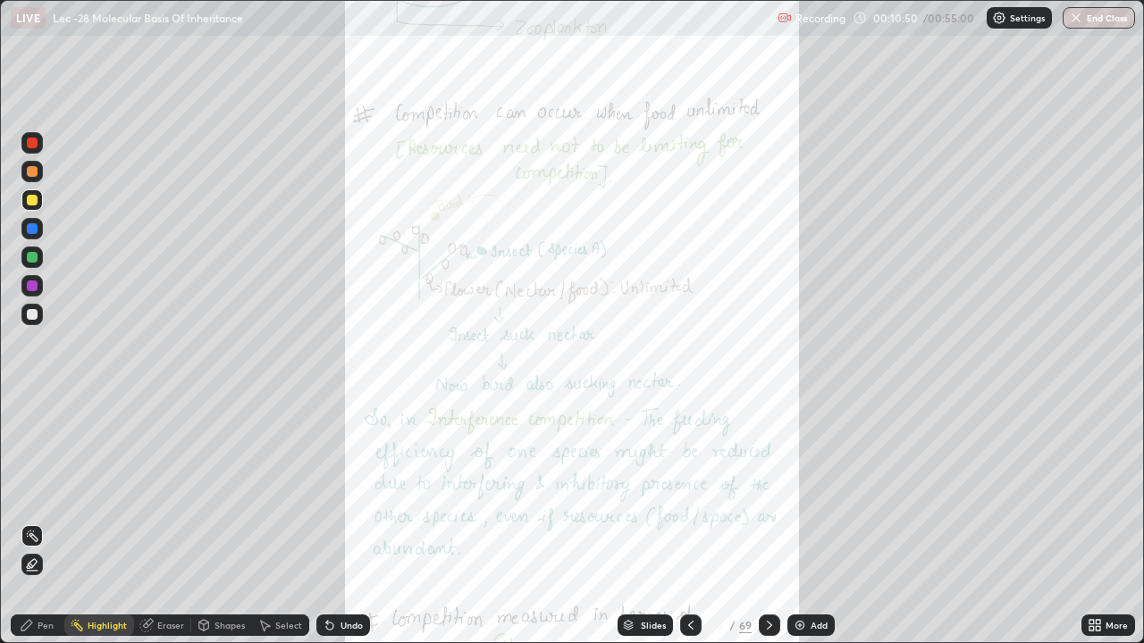
click at [1109, 522] on div "More" at bounding box center [1116, 625] width 22 height 9
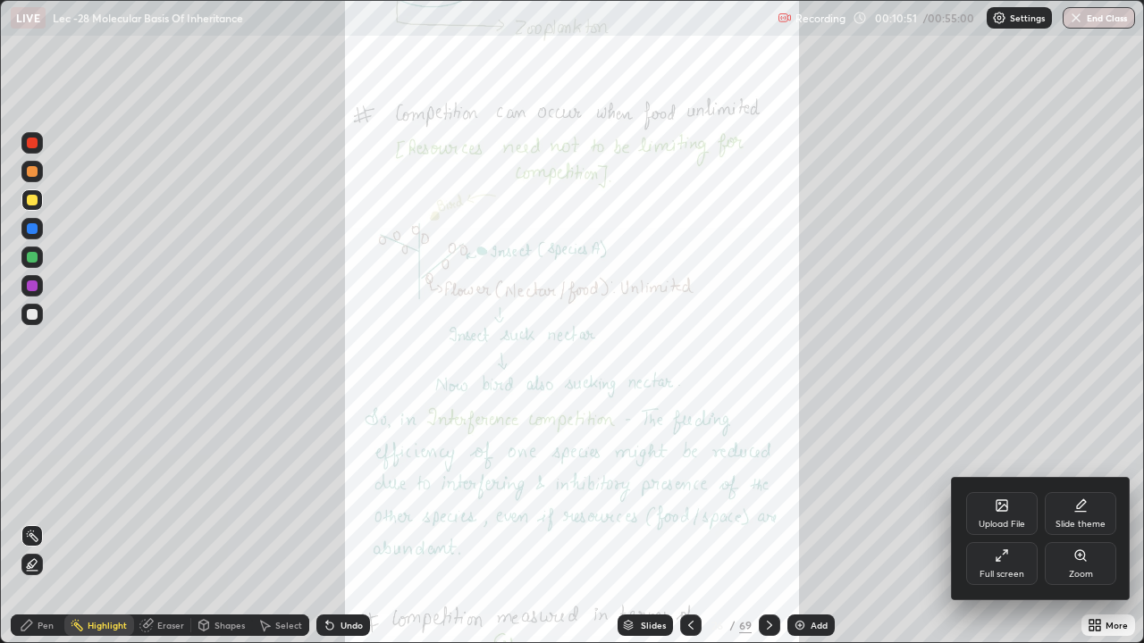
click at [1081, 522] on icon at bounding box center [1080, 556] width 14 height 14
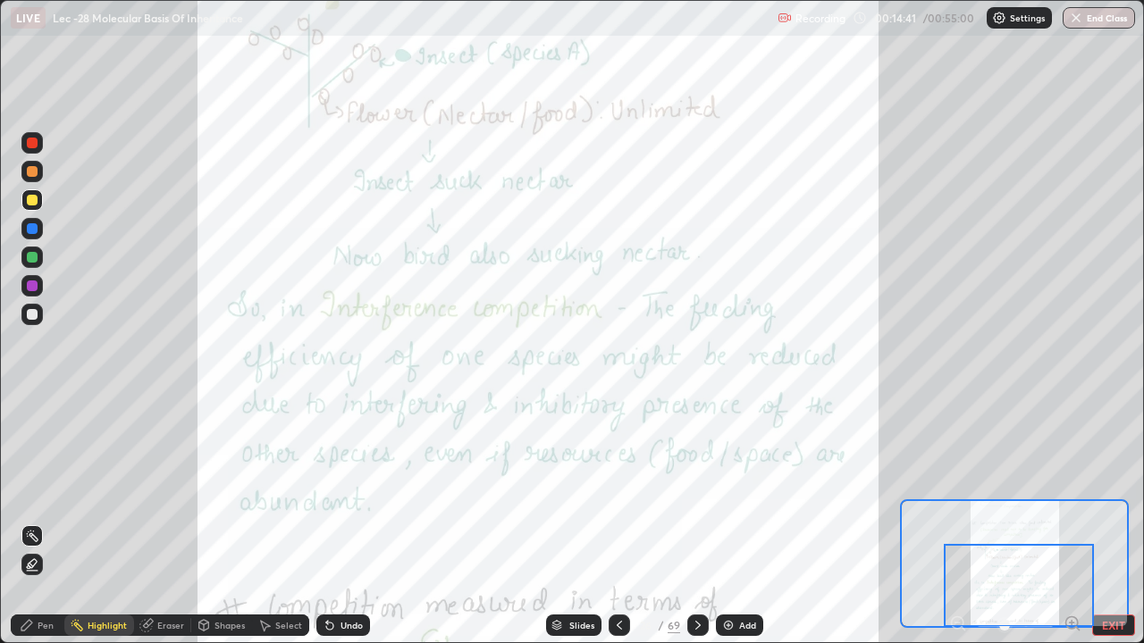
click at [694, 522] on icon at bounding box center [698, 625] width 14 height 14
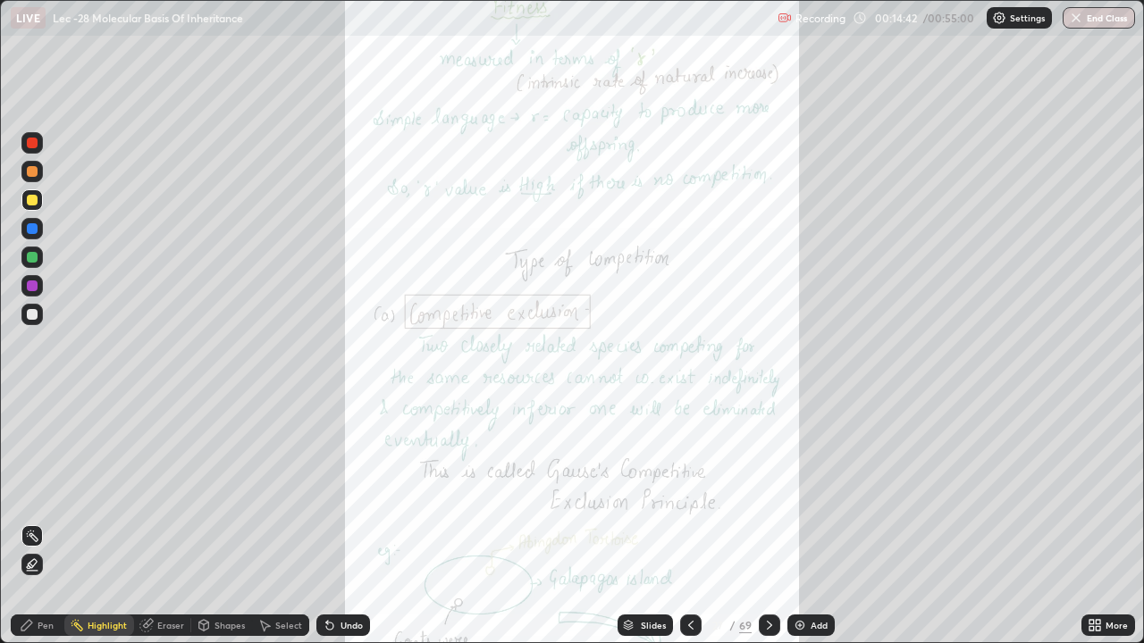
click at [1104, 522] on div "More" at bounding box center [1108, 625] width 54 height 21
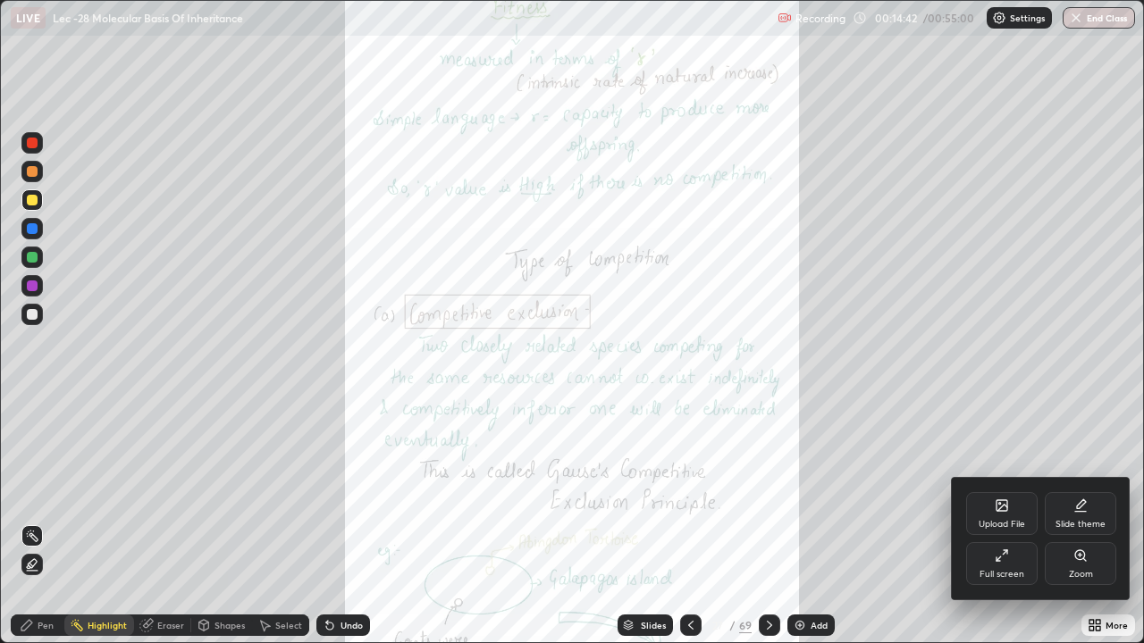
click at [1079, 522] on icon at bounding box center [1079, 555] width 0 height 4
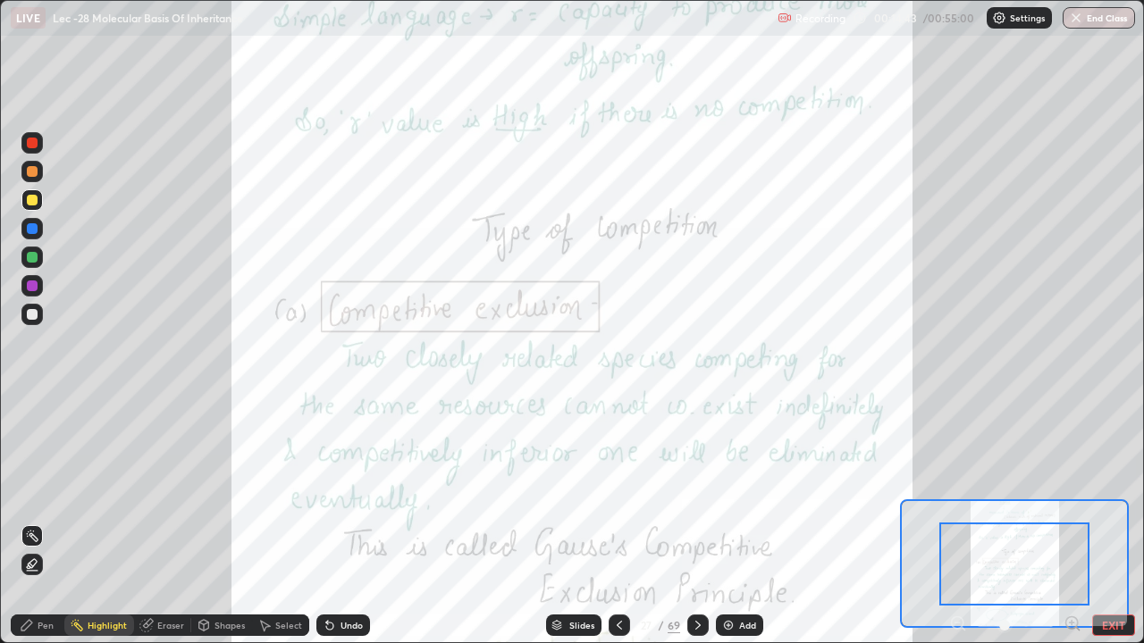
click at [1072, 522] on icon at bounding box center [1072, 624] width 18 height 18
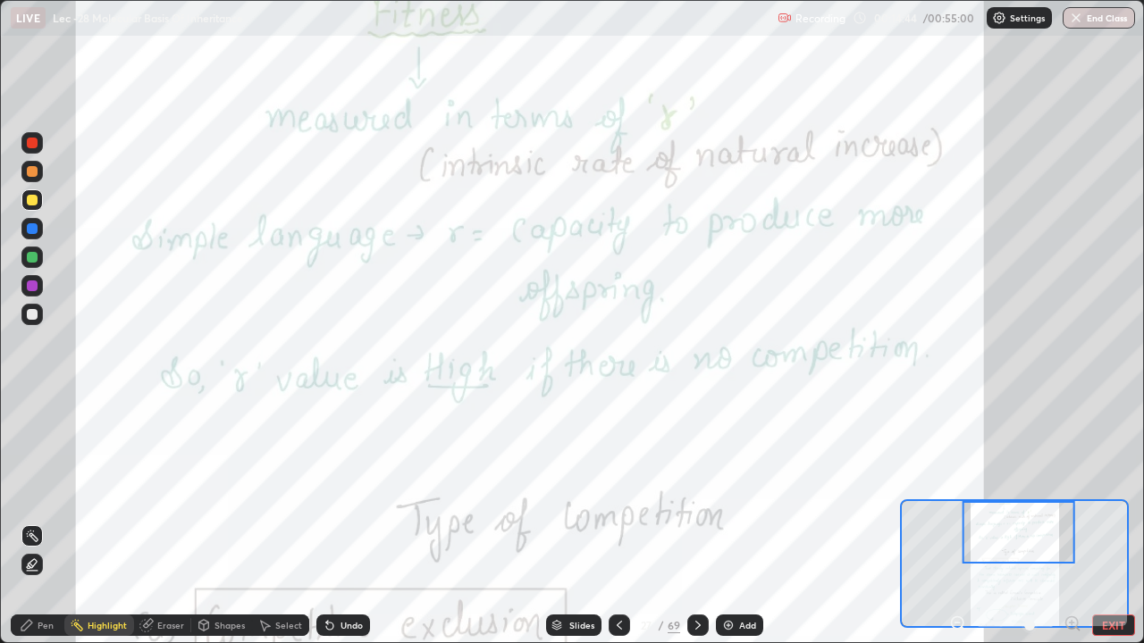
click at [1027, 522] on div at bounding box center [1018, 532] width 113 height 63
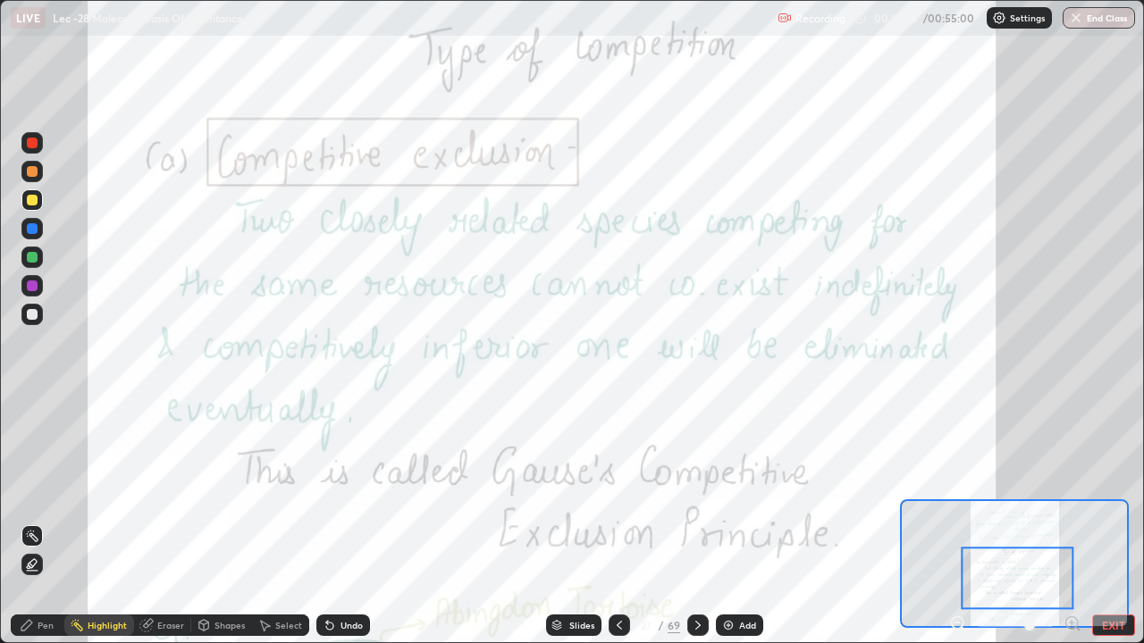
click at [957, 522] on icon at bounding box center [957, 623] width 12 height 12
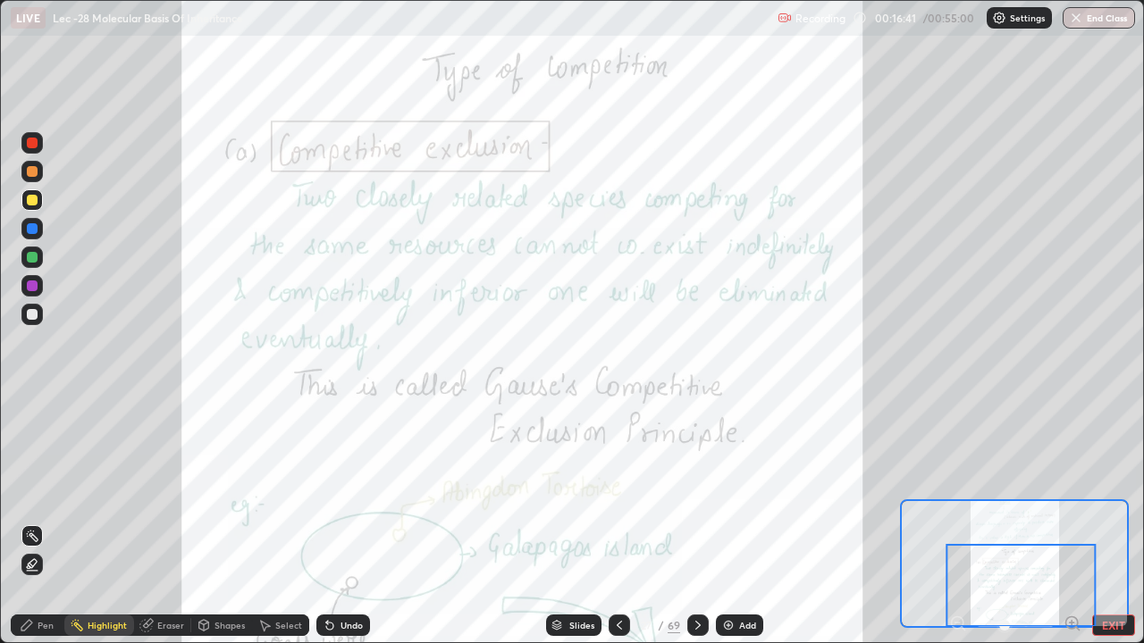
click at [696, 522] on icon at bounding box center [698, 625] width 14 height 14
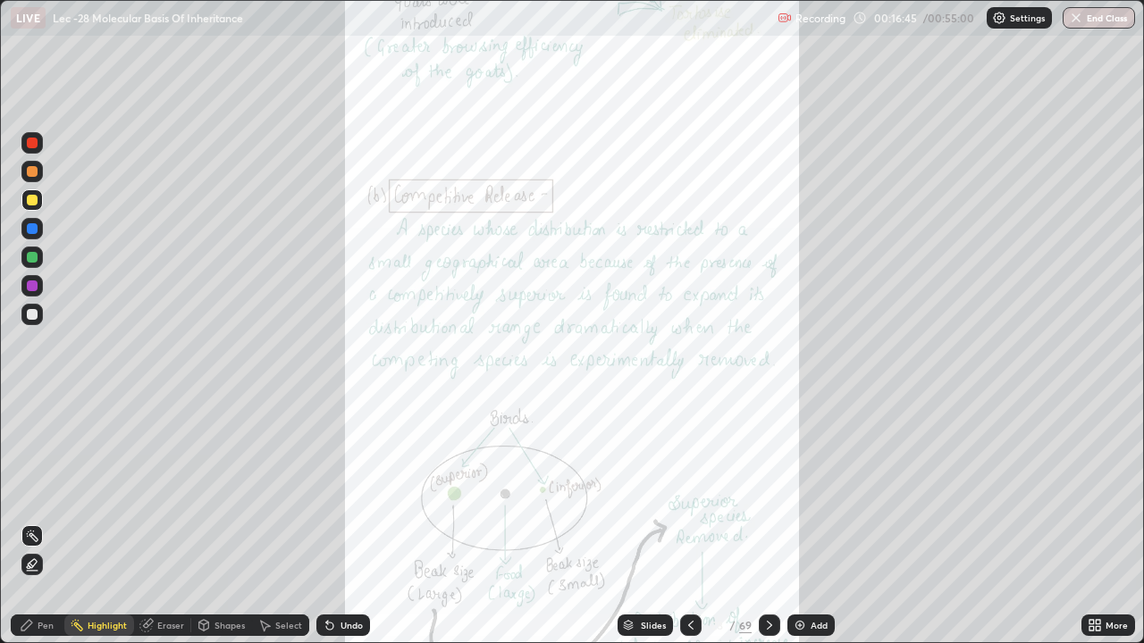
click at [1110, 522] on div "More" at bounding box center [1116, 625] width 22 height 9
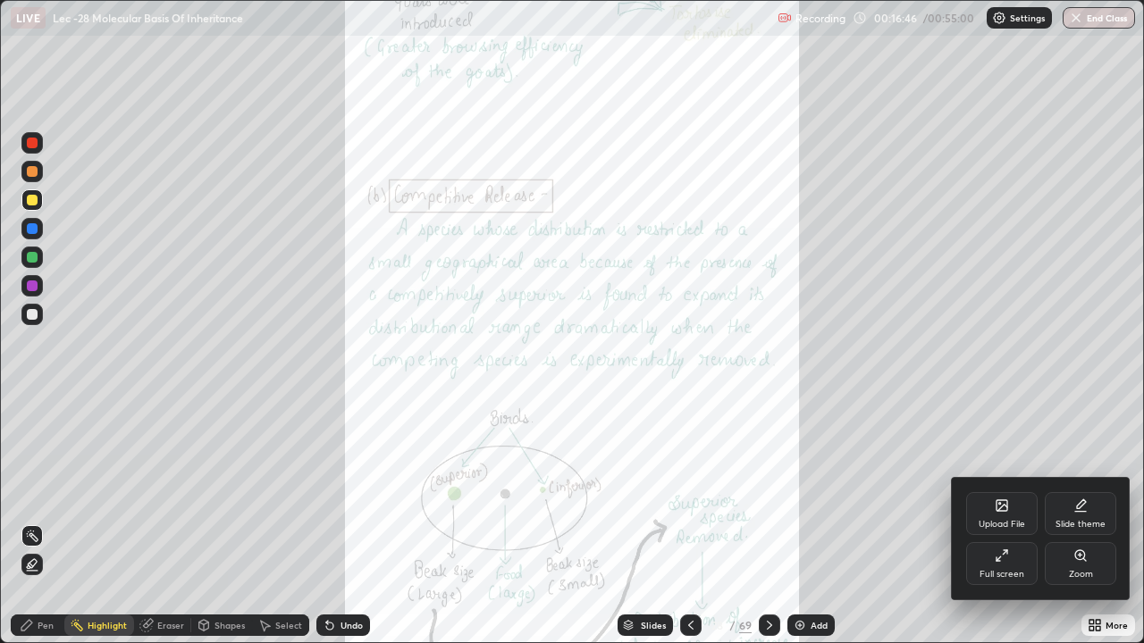
click at [1009, 522] on div "Full screen" at bounding box center [1001, 574] width 45 height 9
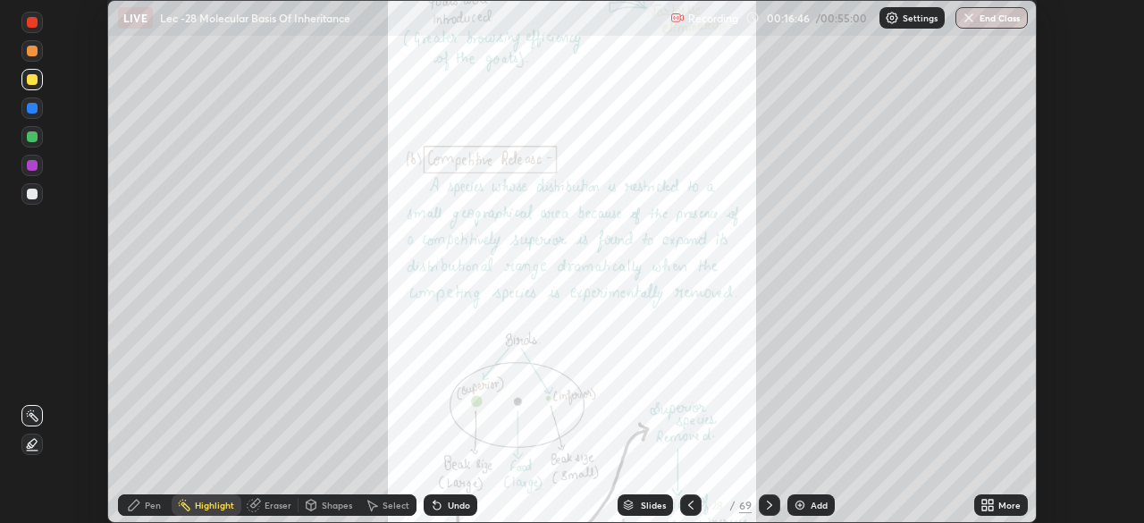
scroll to position [88815, 88194]
click at [1001, 503] on div "More" at bounding box center [1009, 504] width 22 height 9
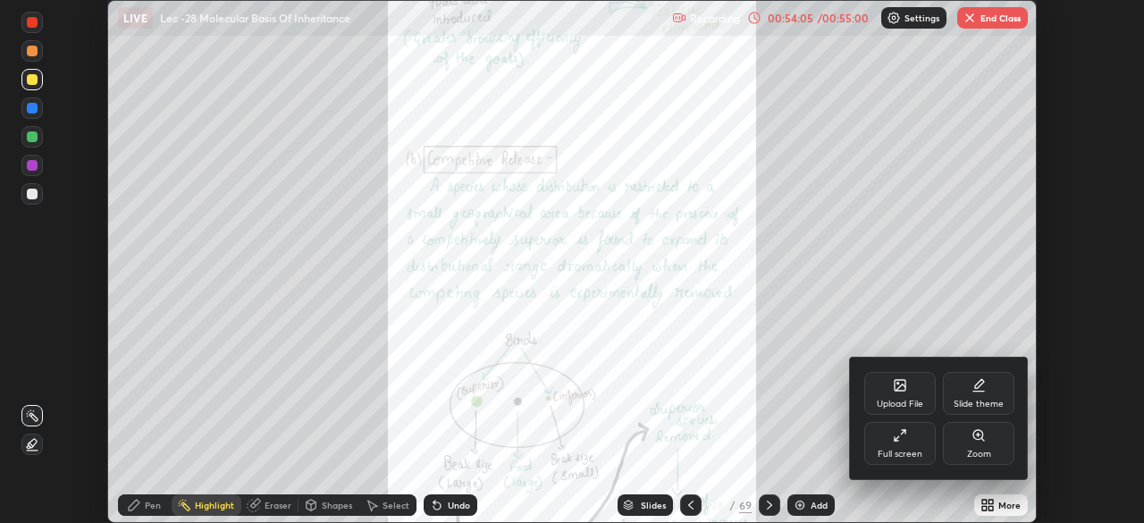
click at [994, 17] on div at bounding box center [572, 261] width 1144 height 523
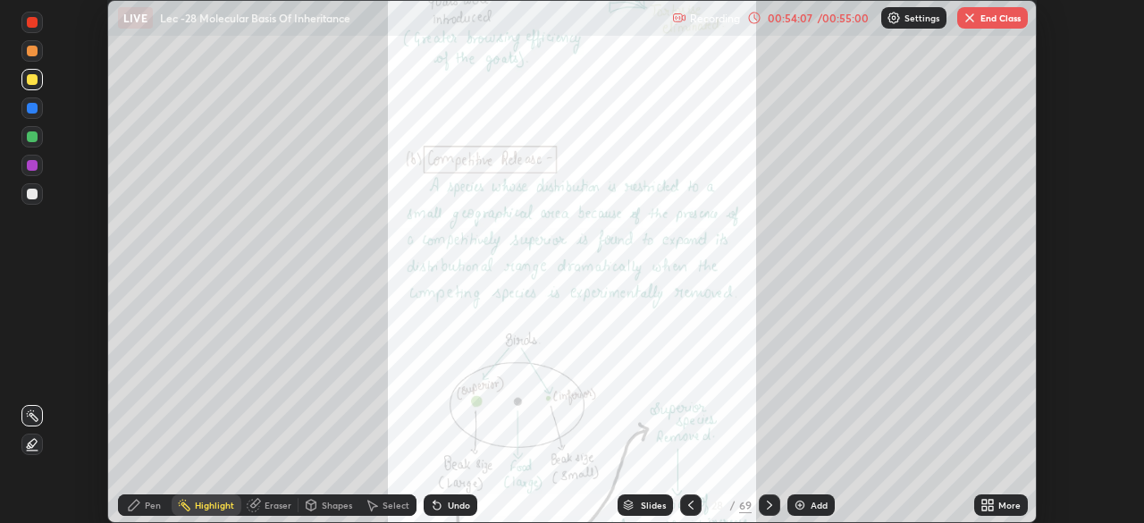
click at [978, 17] on button "End Class" at bounding box center [992, 17] width 71 height 21
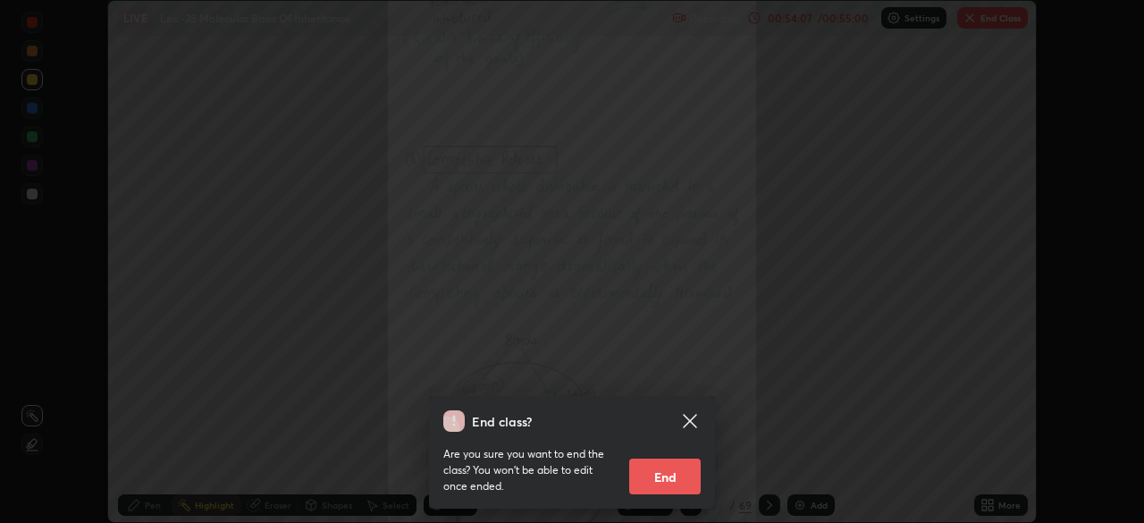
click at [666, 482] on button "End" at bounding box center [664, 476] width 71 height 36
